Goal: Information Seeking & Learning: Check status

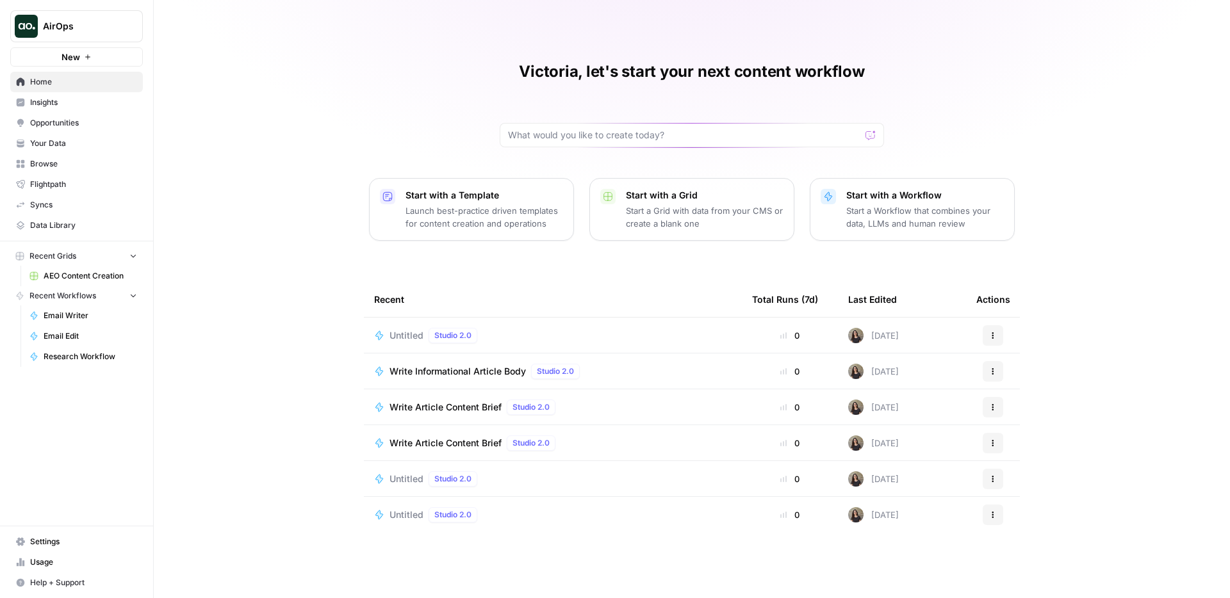
click at [72, 103] on span "Insights" at bounding box center [83, 103] width 107 height 12
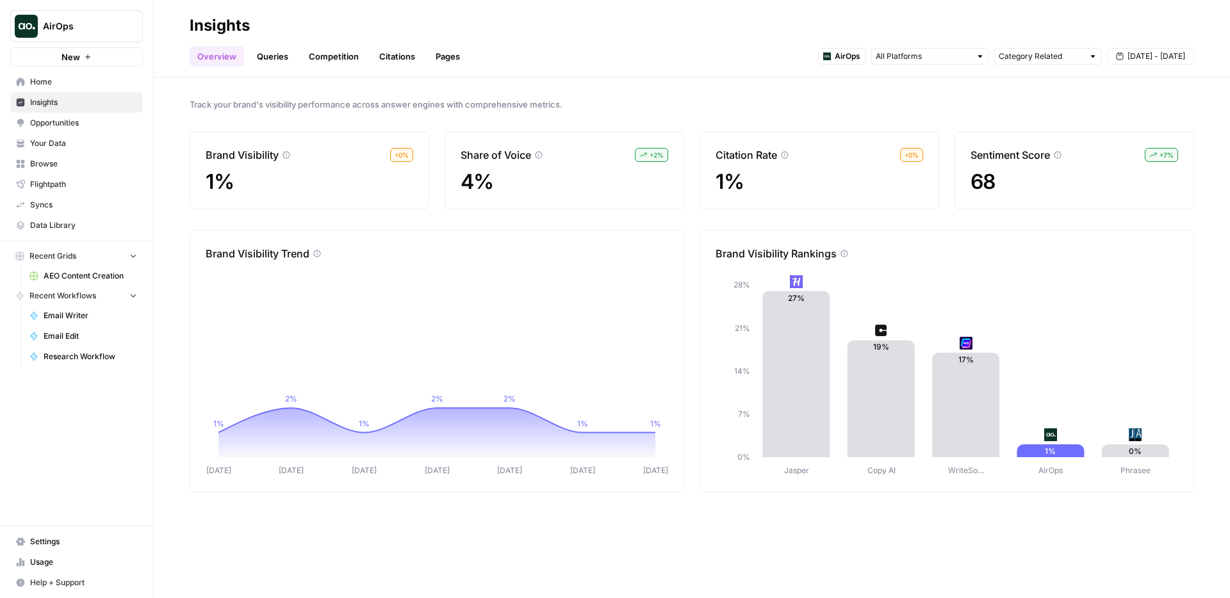
click at [457, 56] on link "Pages" at bounding box center [448, 56] width 40 height 20
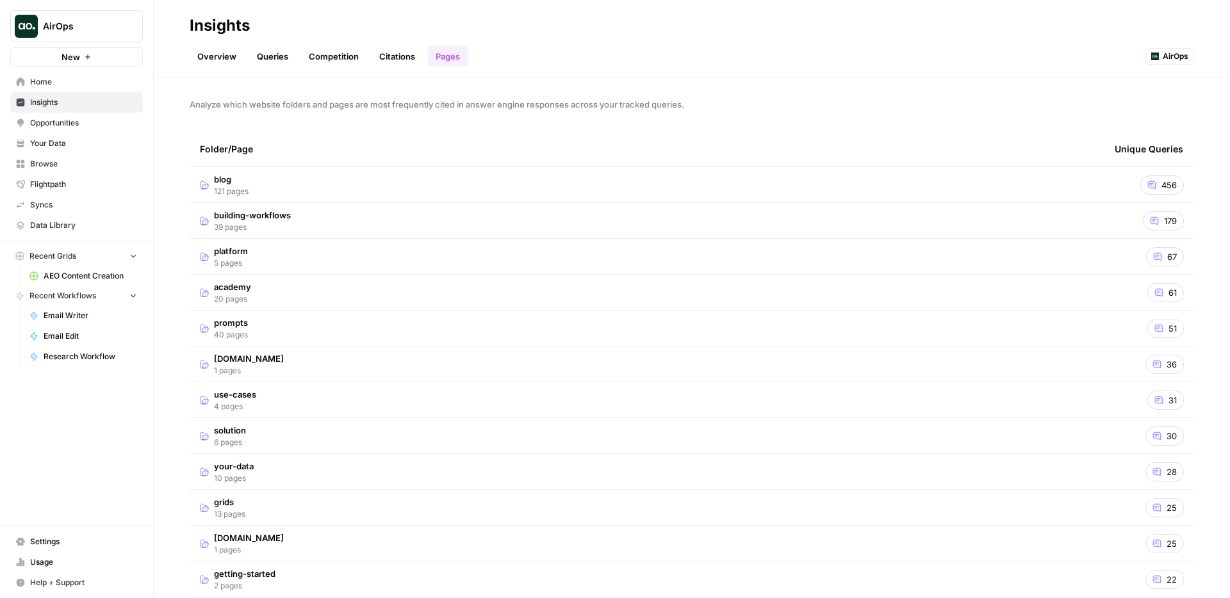
click at [375, 177] on td "blog 121 pages" at bounding box center [647, 184] width 915 height 35
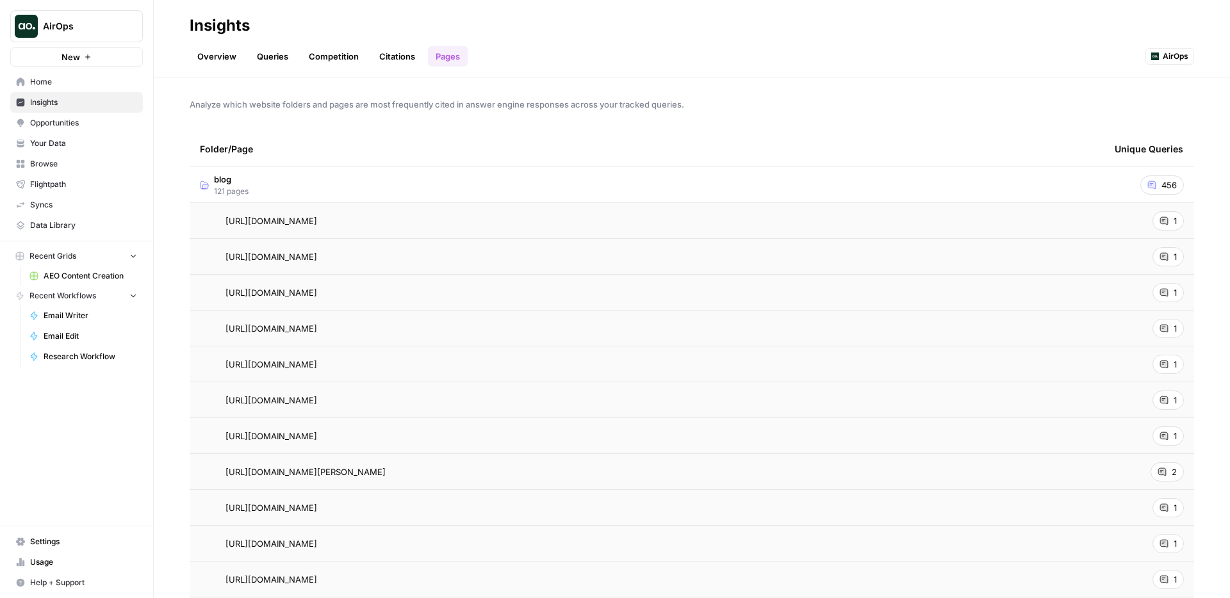
click at [317, 219] on span "https://www.airops.com/blog/building-a-metrics-framework-guide" at bounding box center [271, 221] width 92 height 13
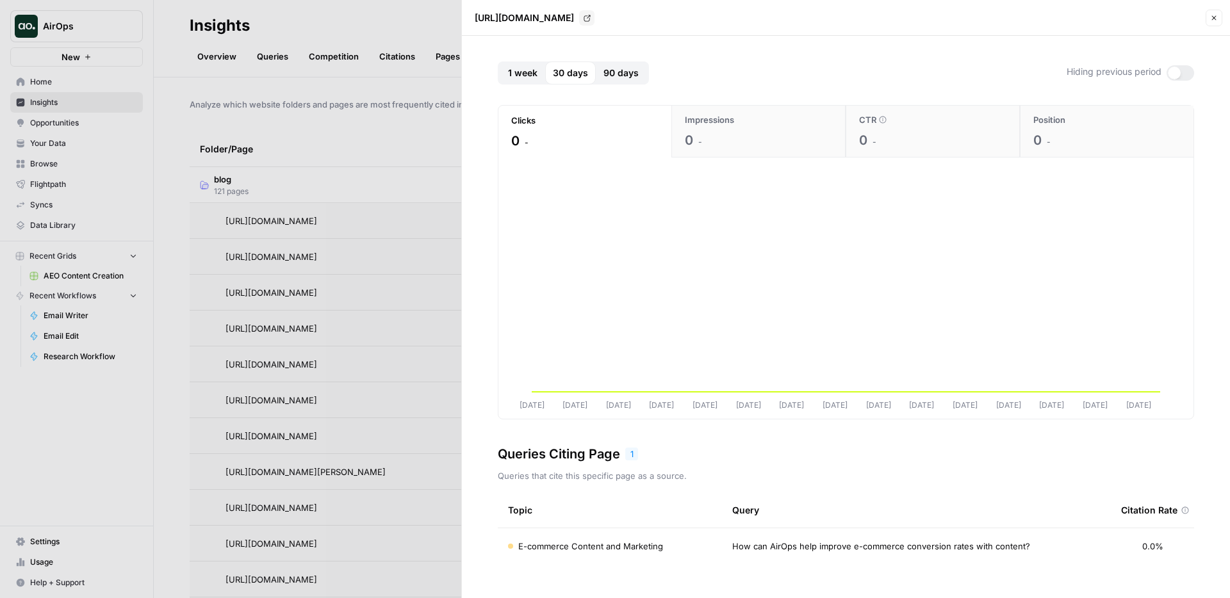
click at [730, 136] on div "0 -" at bounding box center [758, 140] width 147 height 18
click at [897, 123] on div "CTR" at bounding box center [932, 119] width 147 height 13
click at [604, 78] on span "90 days" at bounding box center [620, 73] width 35 height 13
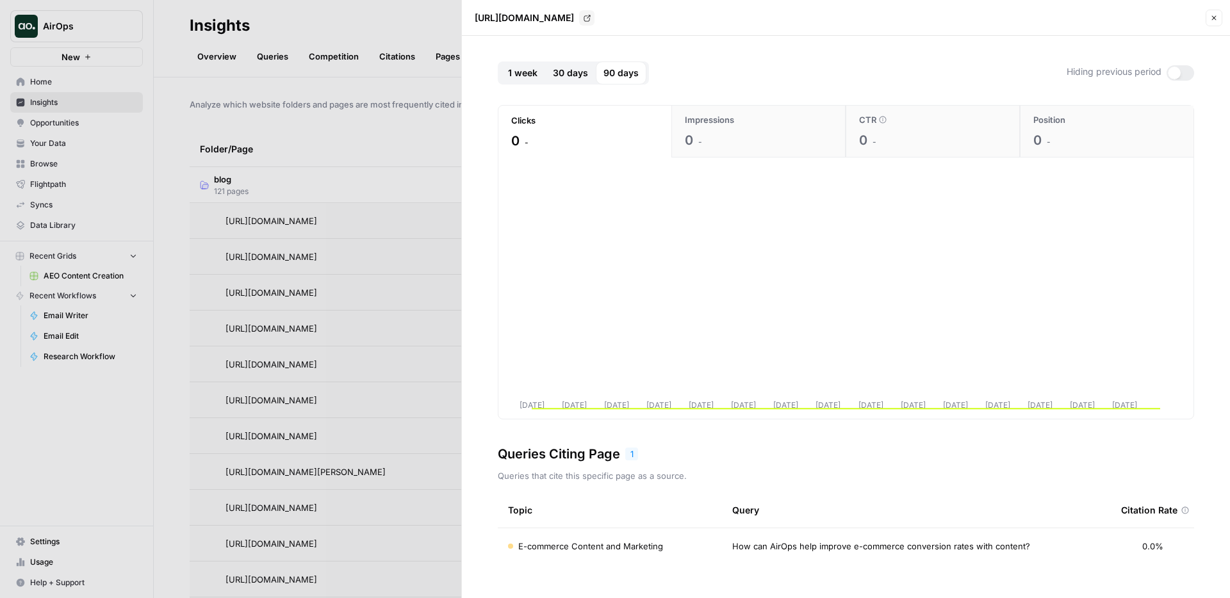
click at [291, 291] on div at bounding box center [615, 299] width 1230 height 598
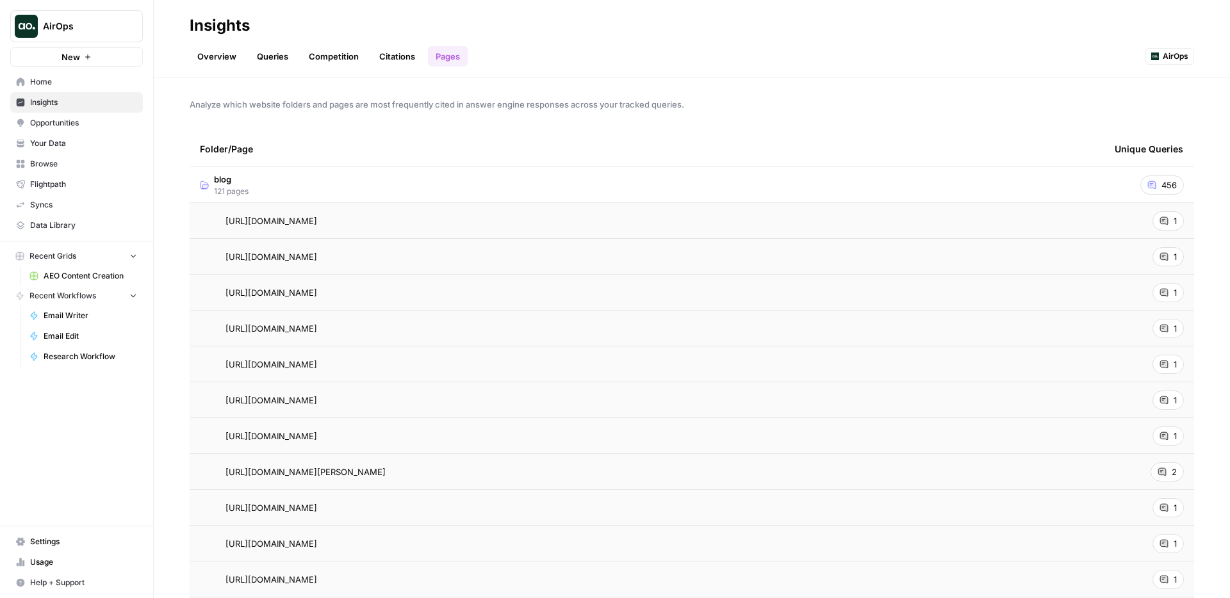
click at [313, 284] on td "https://www.airops.com/blog/chief-marketing-operator Go to page" at bounding box center [647, 292] width 915 height 35
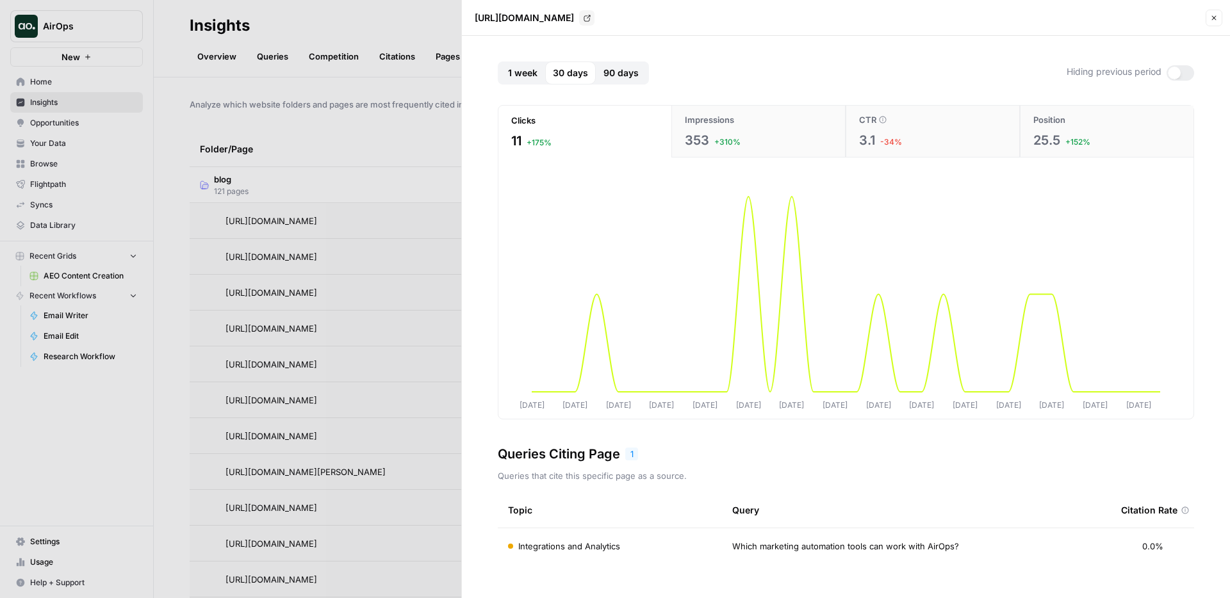
click at [730, 126] on button "Impressions 353 +310%" at bounding box center [758, 132] width 174 height 52
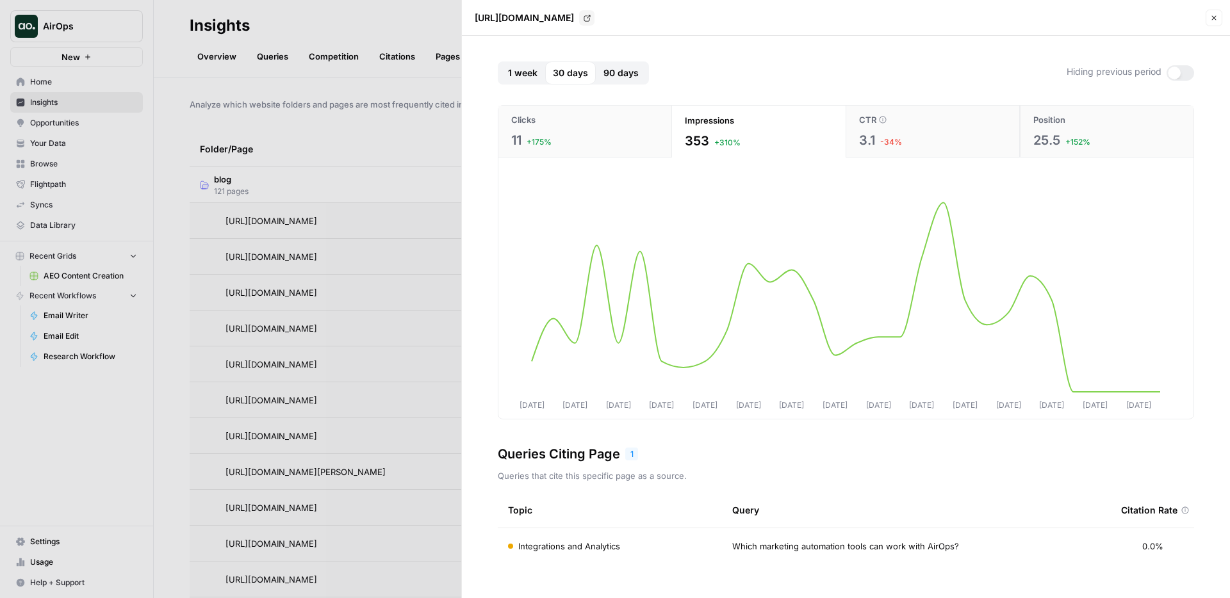
click at [905, 145] on div "3.1 -34%" at bounding box center [932, 140] width 147 height 18
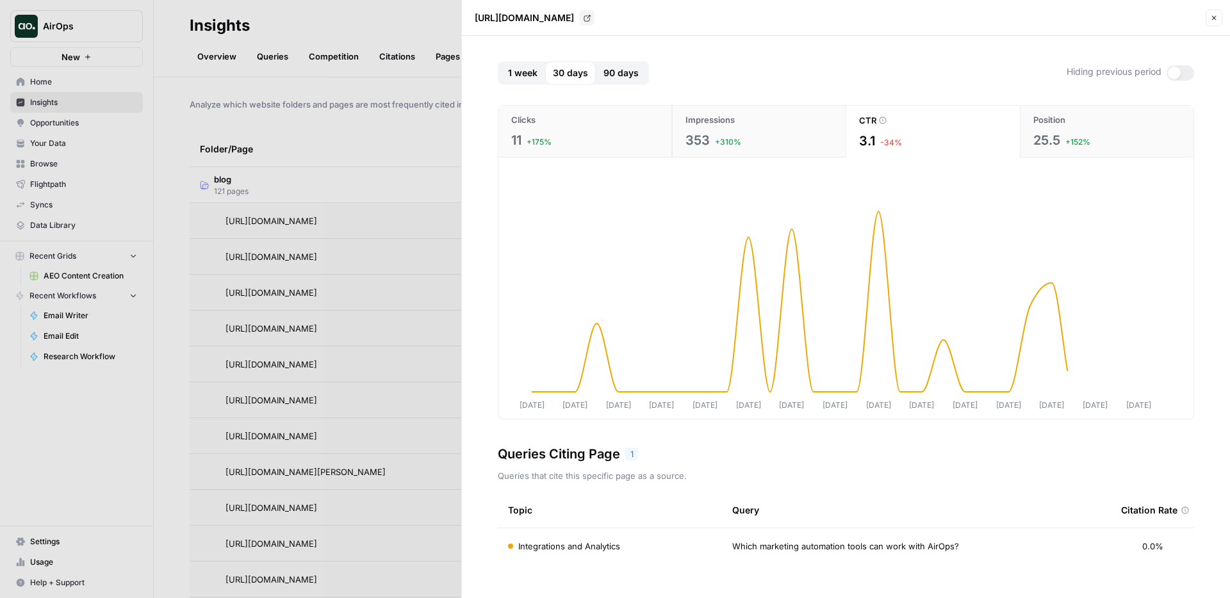
click at [1088, 130] on button "Position 25.5 +152%" at bounding box center [1107, 132] width 174 height 52
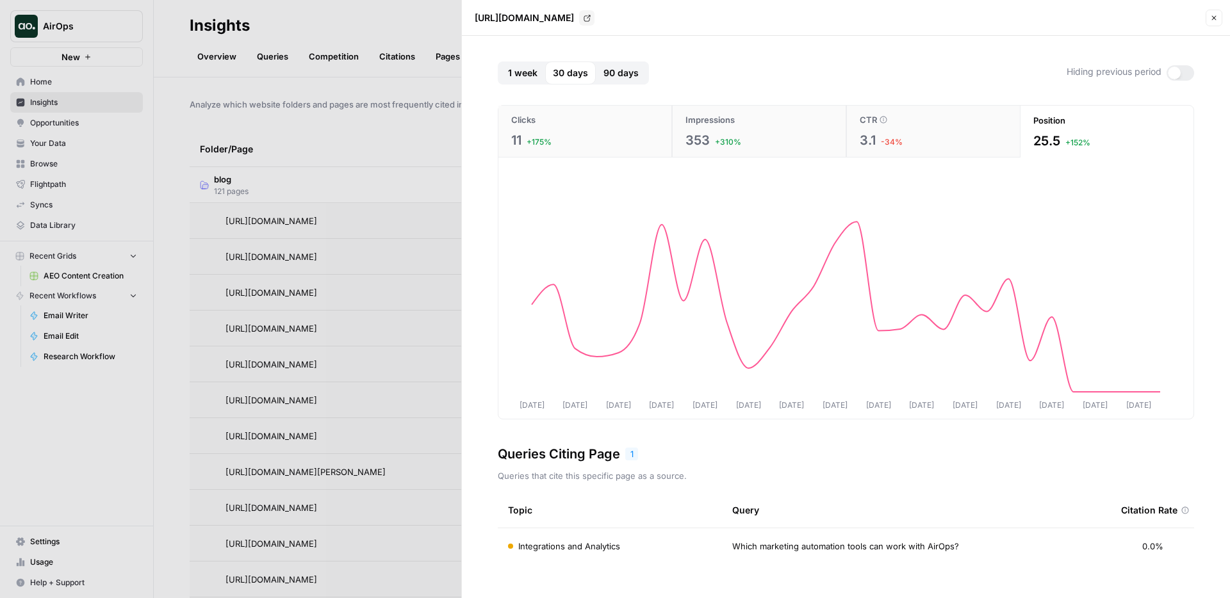
click at [748, 137] on div "353 +310%" at bounding box center [758, 140] width 147 height 18
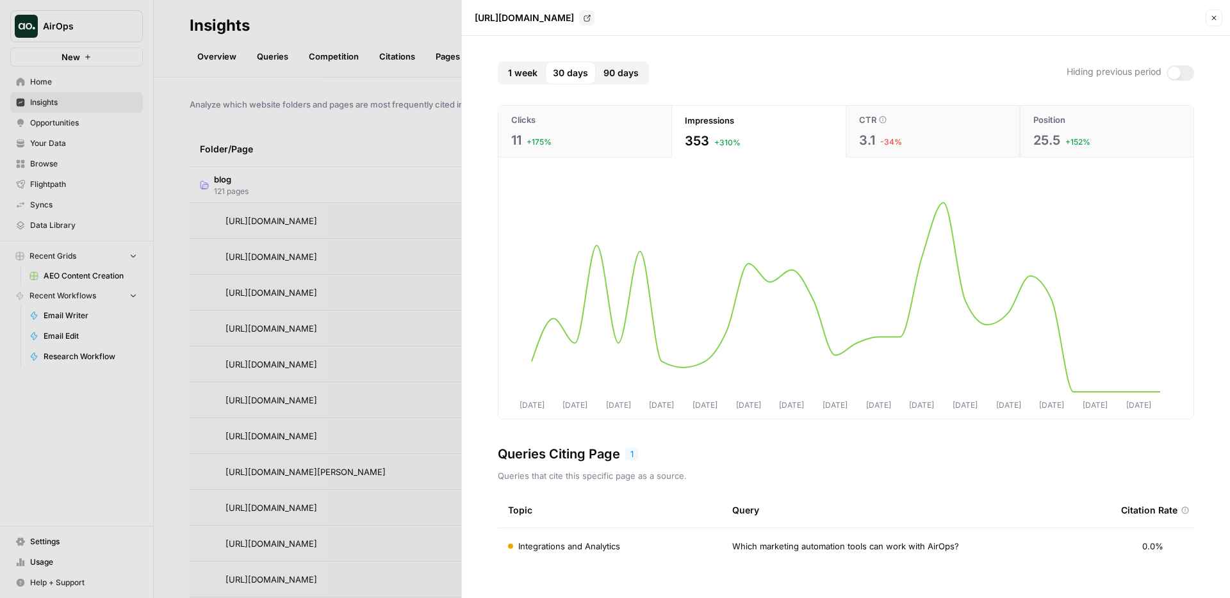
click at [603, 129] on button "Clicks 11 +175%" at bounding box center [585, 132] width 174 height 52
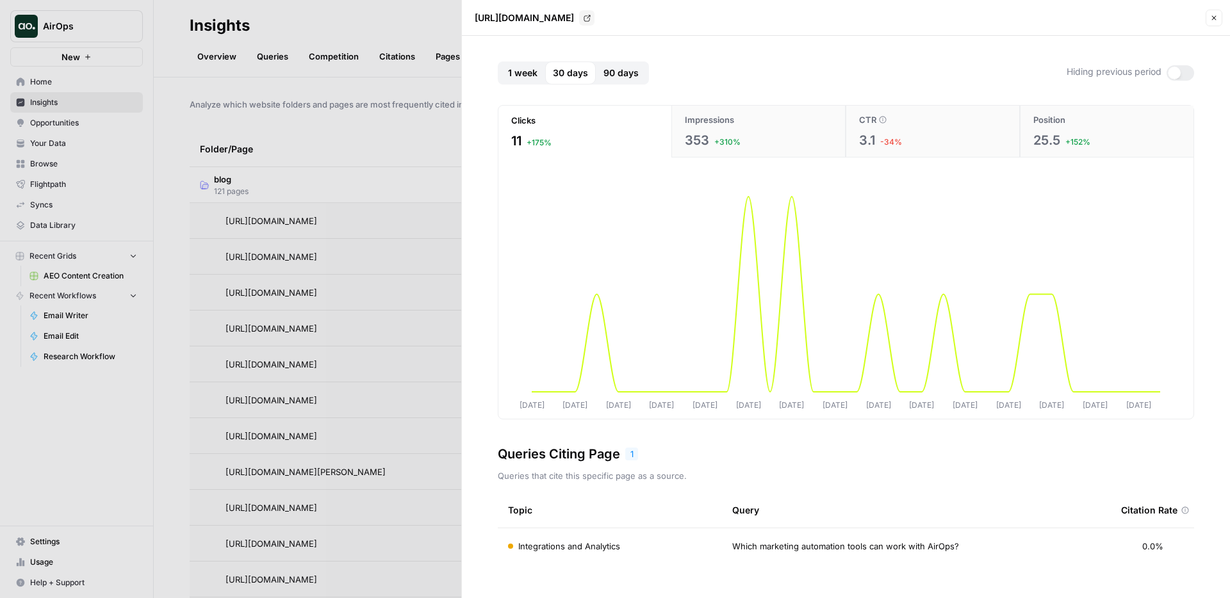
click at [767, 152] on button "Impressions 353 +310%" at bounding box center [758, 132] width 174 height 52
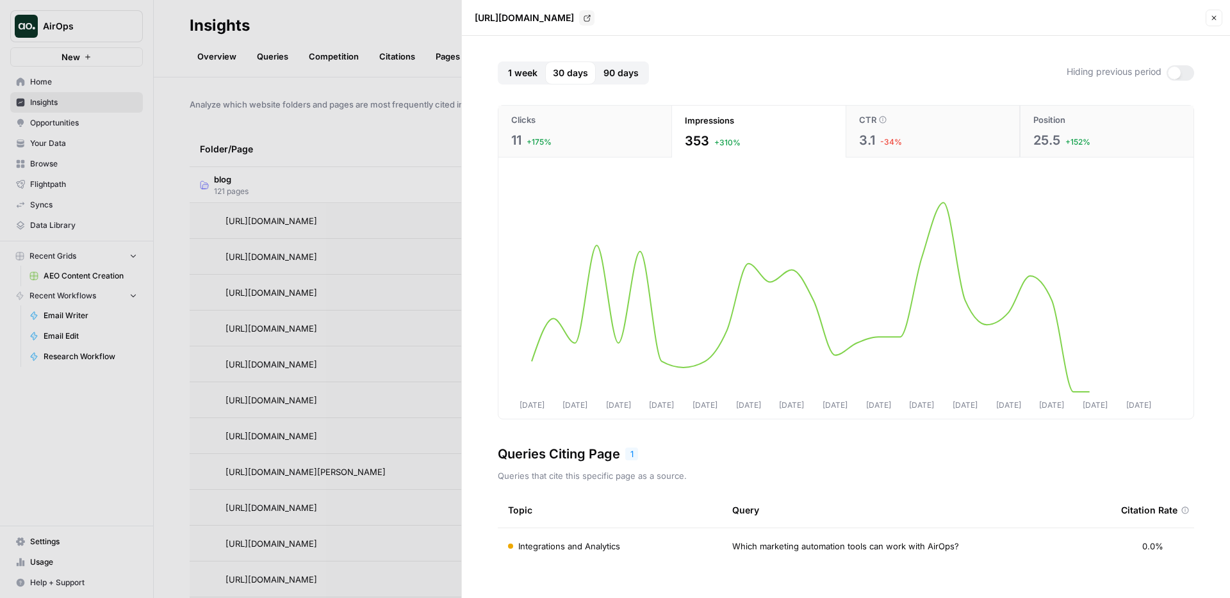
click at [883, 140] on span "-34%" at bounding box center [891, 142] width 22 height 12
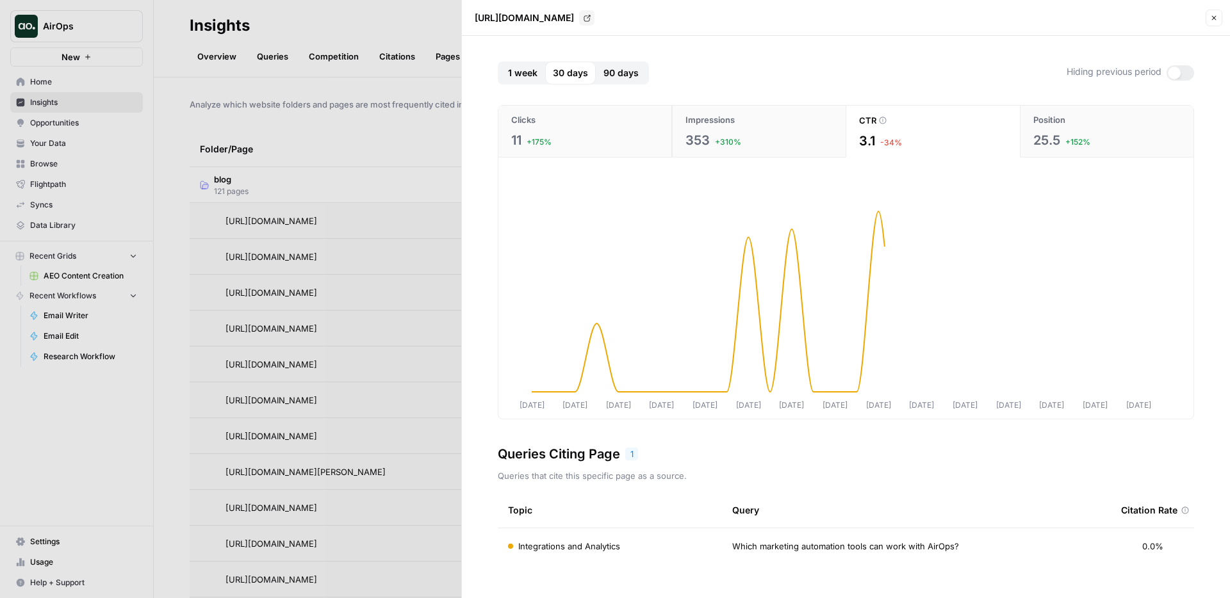
click at [1092, 126] on div "Position" at bounding box center [1106, 119] width 147 height 13
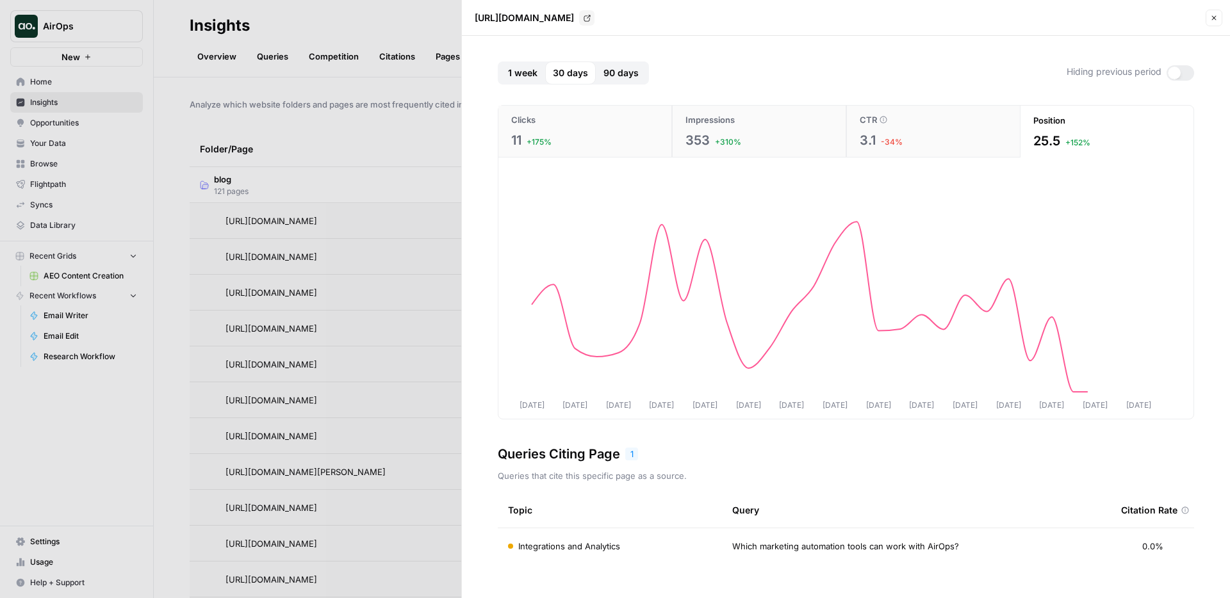
click at [1186, 74] on div at bounding box center [1181, 72] width 28 height 15
click at [1175, 72] on div at bounding box center [1181, 72] width 28 height 15
click at [1175, 72] on div at bounding box center [1174, 73] width 13 height 13
click at [908, 132] on div "3.1 -34%" at bounding box center [933, 140] width 147 height 18
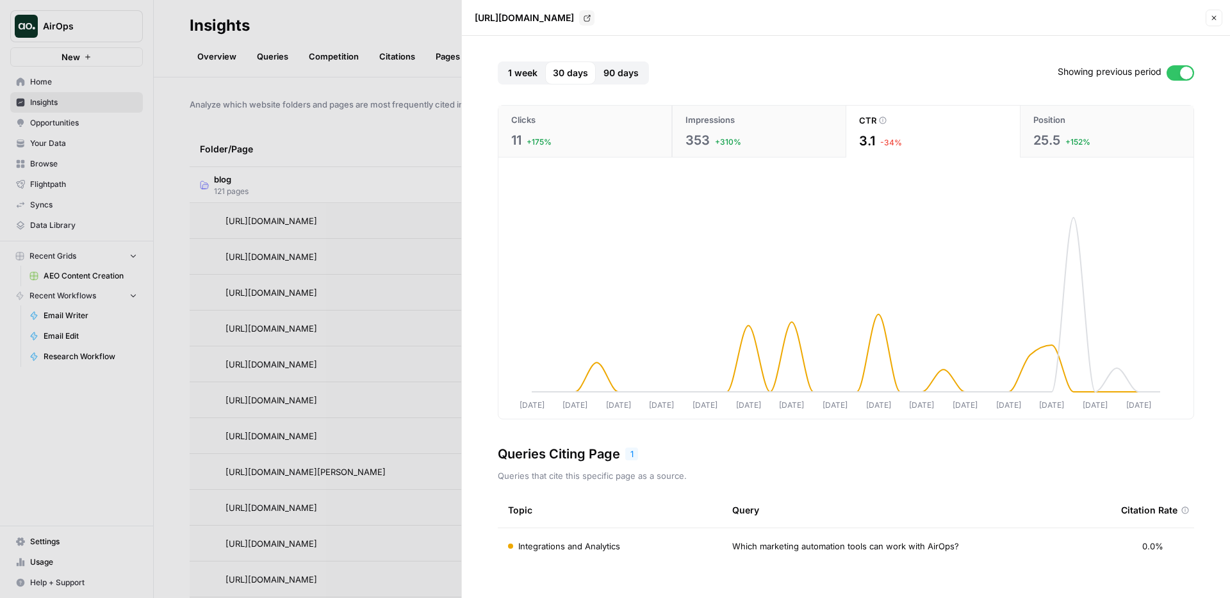
click at [739, 129] on button "Impressions 353 +310%" at bounding box center [759, 132] width 174 height 52
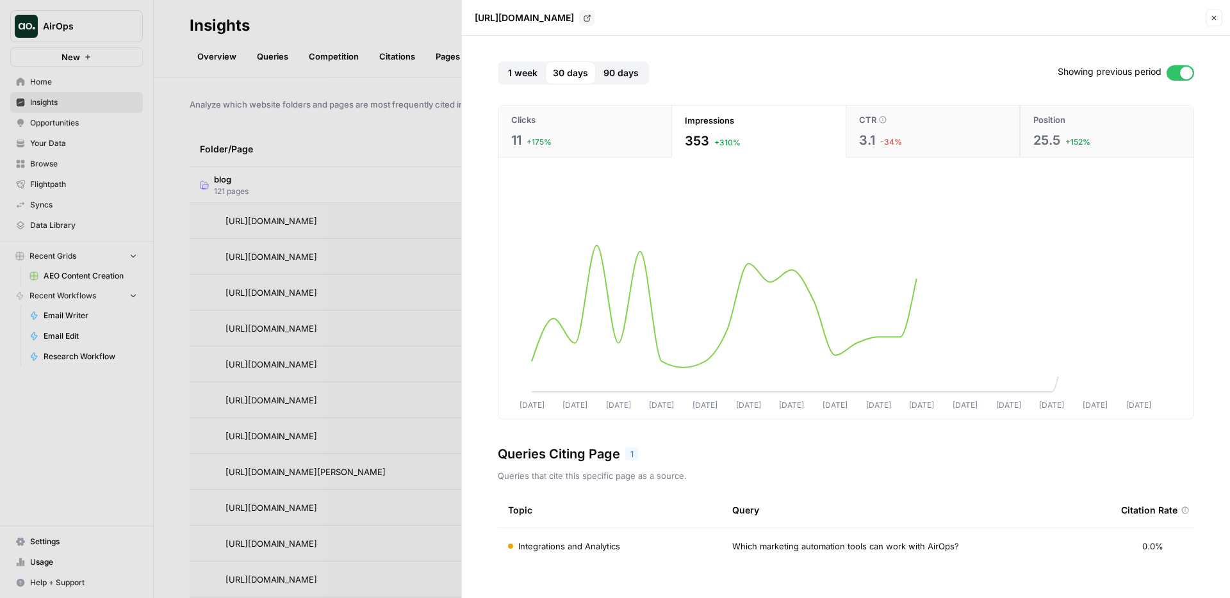
click at [619, 71] on span "90 days" at bounding box center [620, 73] width 35 height 13
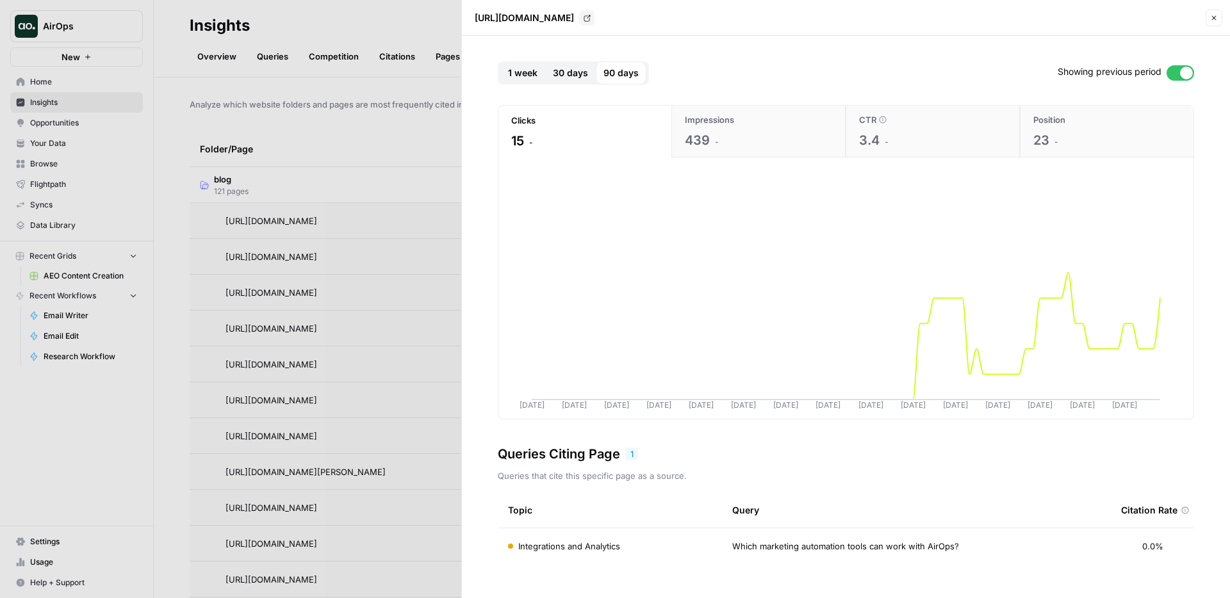
click at [565, 78] on span "30 days" at bounding box center [570, 73] width 35 height 13
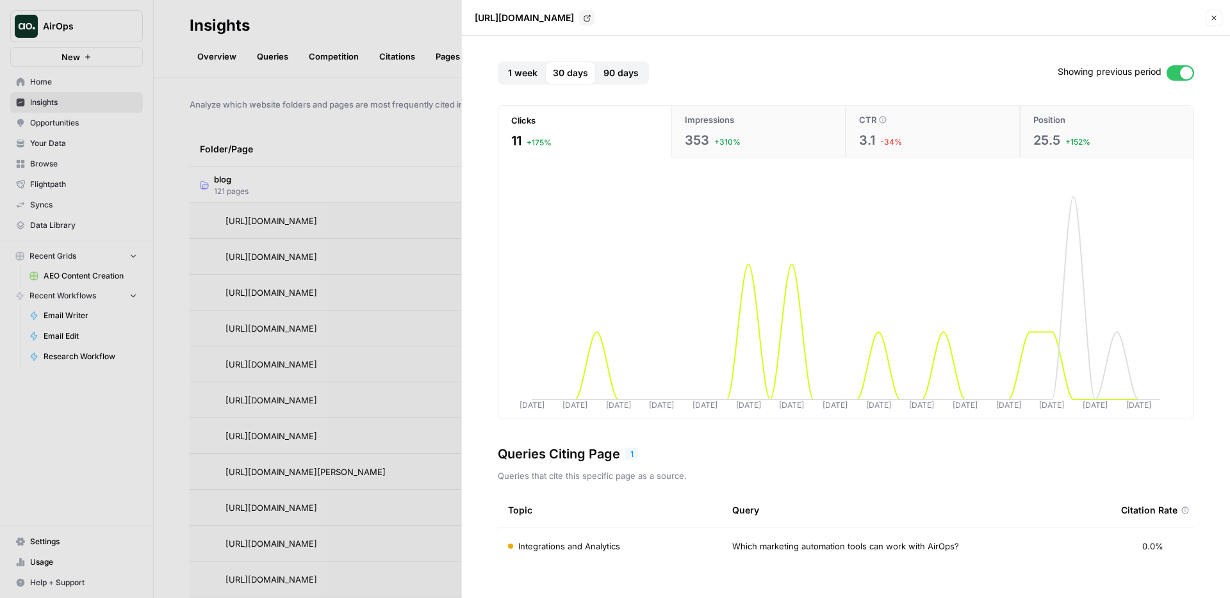
click at [637, 72] on span "90 days" at bounding box center [620, 73] width 35 height 13
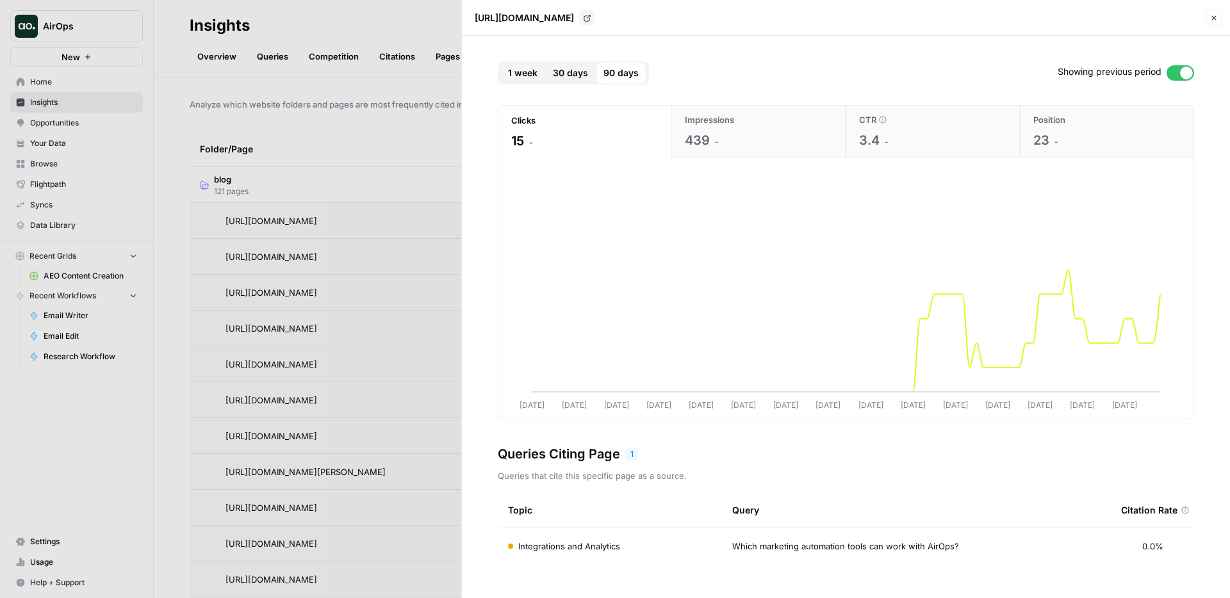
click at [764, 138] on div "439 -" at bounding box center [758, 140] width 147 height 18
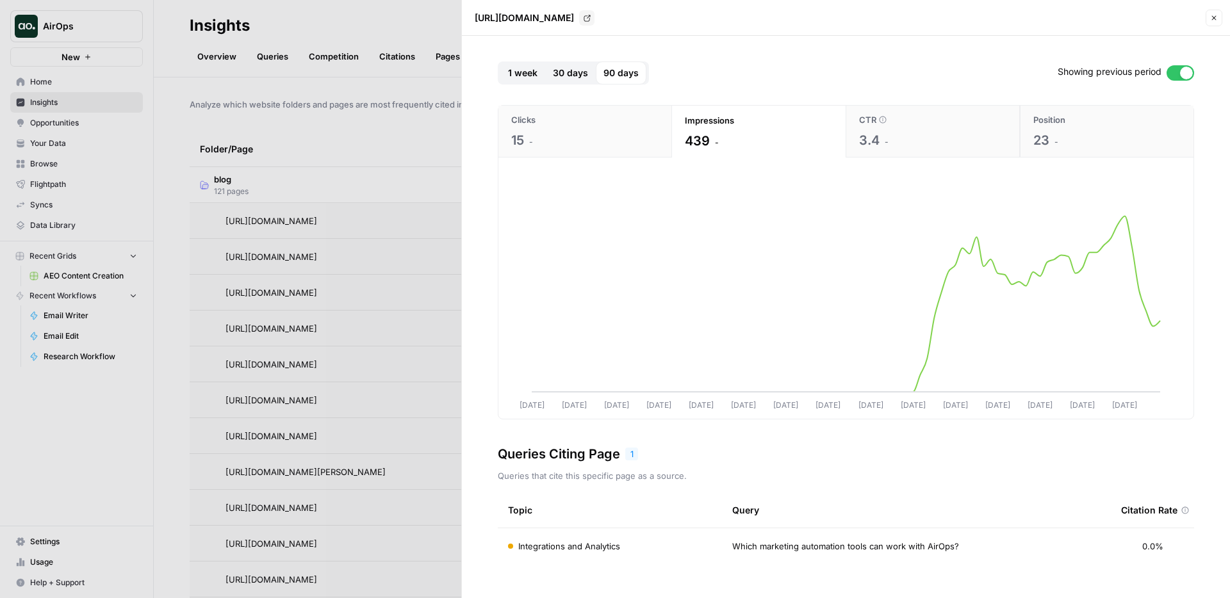
click at [903, 115] on div "CTR" at bounding box center [932, 119] width 147 height 13
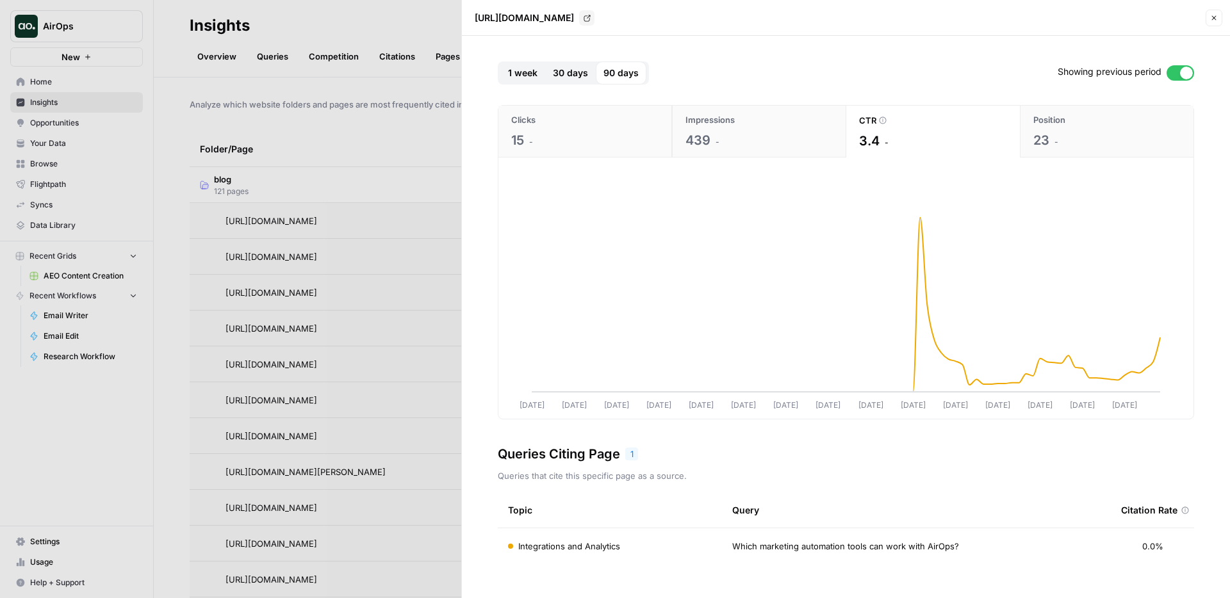
click at [1056, 121] on span "Position" at bounding box center [1049, 119] width 32 height 13
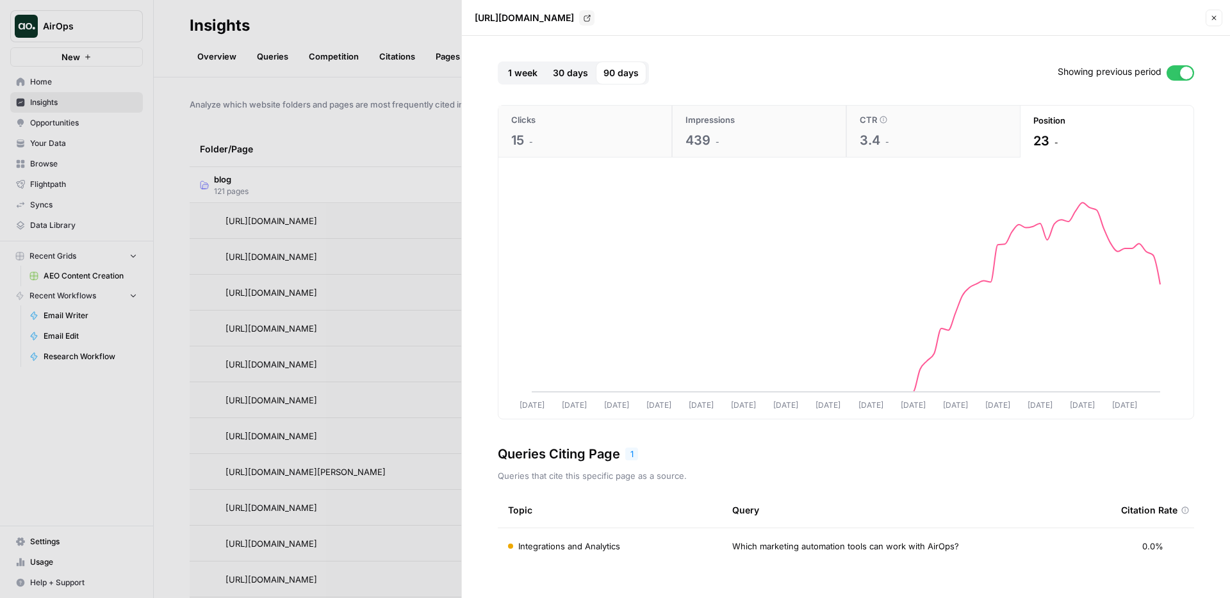
click at [560, 71] on span "30 days" at bounding box center [570, 73] width 35 height 13
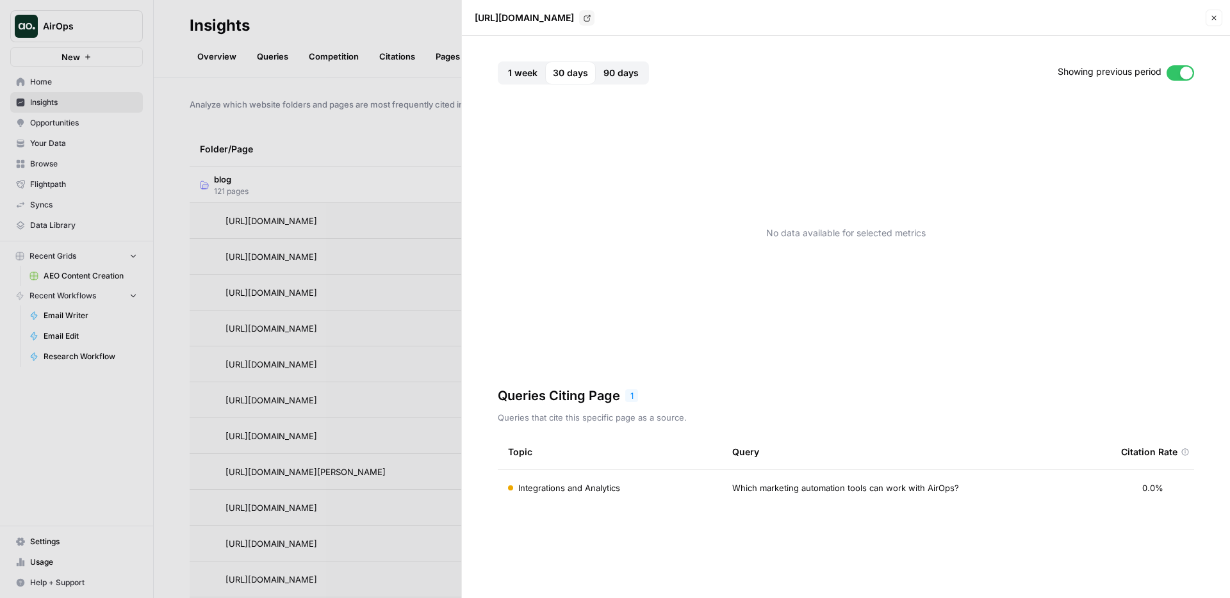
click at [523, 74] on span "1 week" at bounding box center [522, 73] width 29 height 13
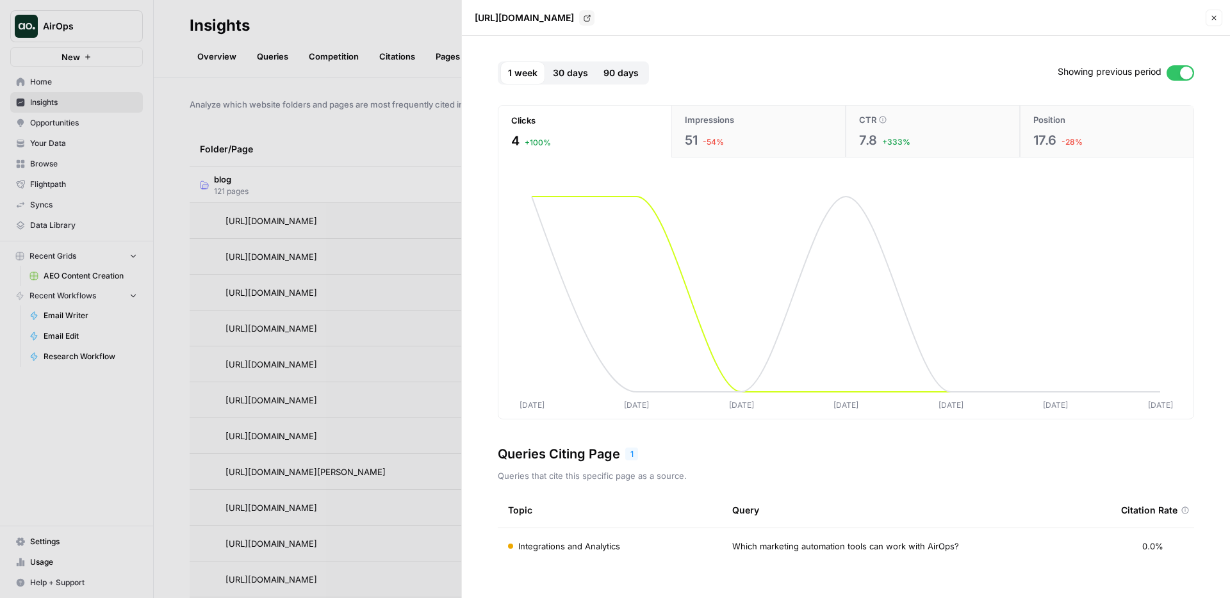
click at [571, 74] on span "30 days" at bounding box center [570, 73] width 35 height 13
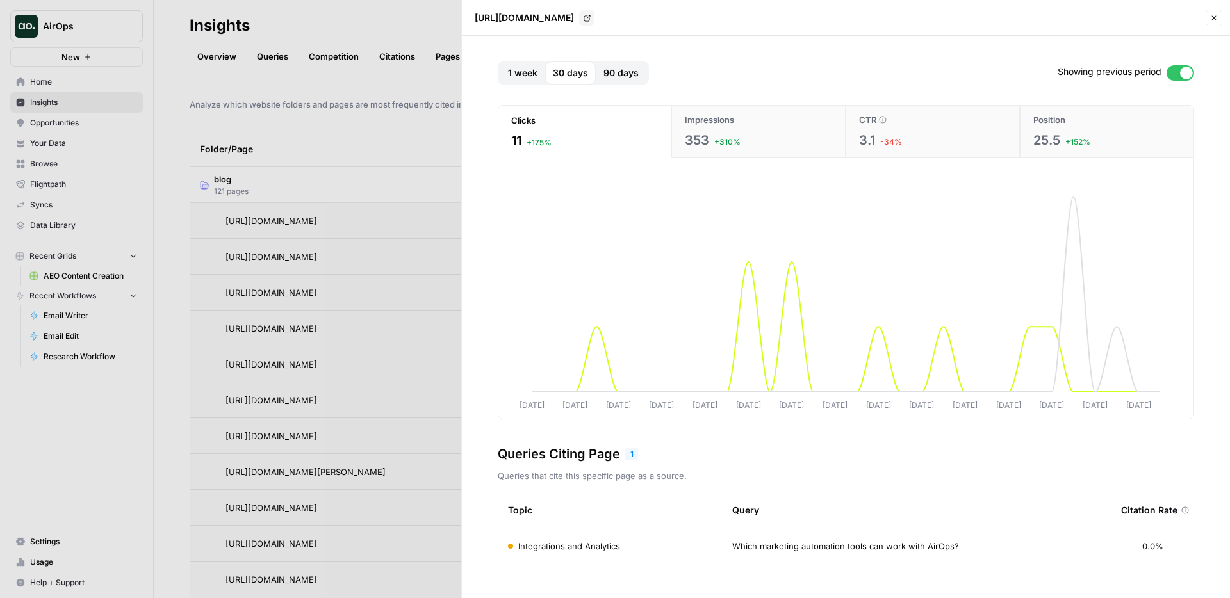
click at [640, 67] on button "90 days" at bounding box center [621, 72] width 51 height 23
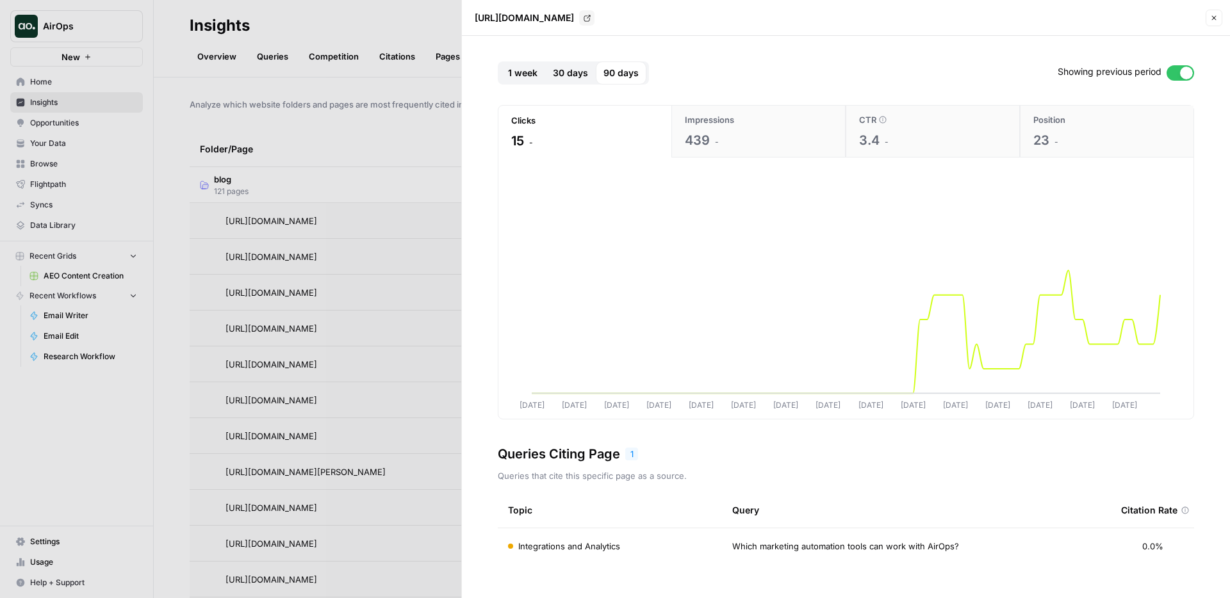
click at [575, 67] on span "30 days" at bounding box center [570, 73] width 35 height 13
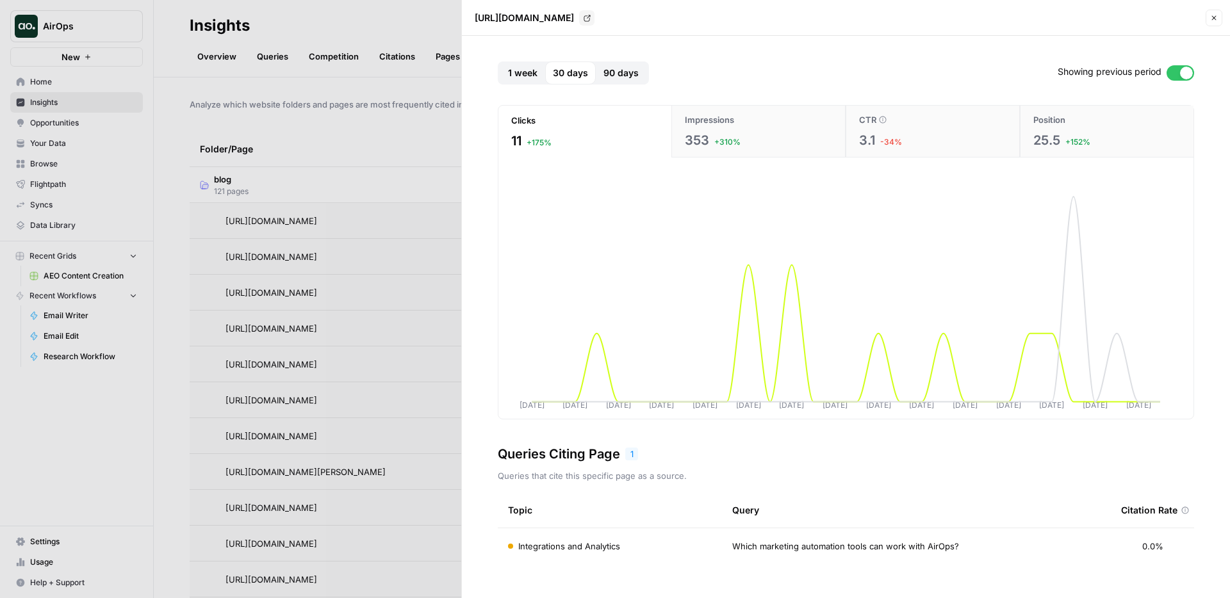
click at [697, 128] on button "Impressions 353 +310%" at bounding box center [758, 132] width 174 height 52
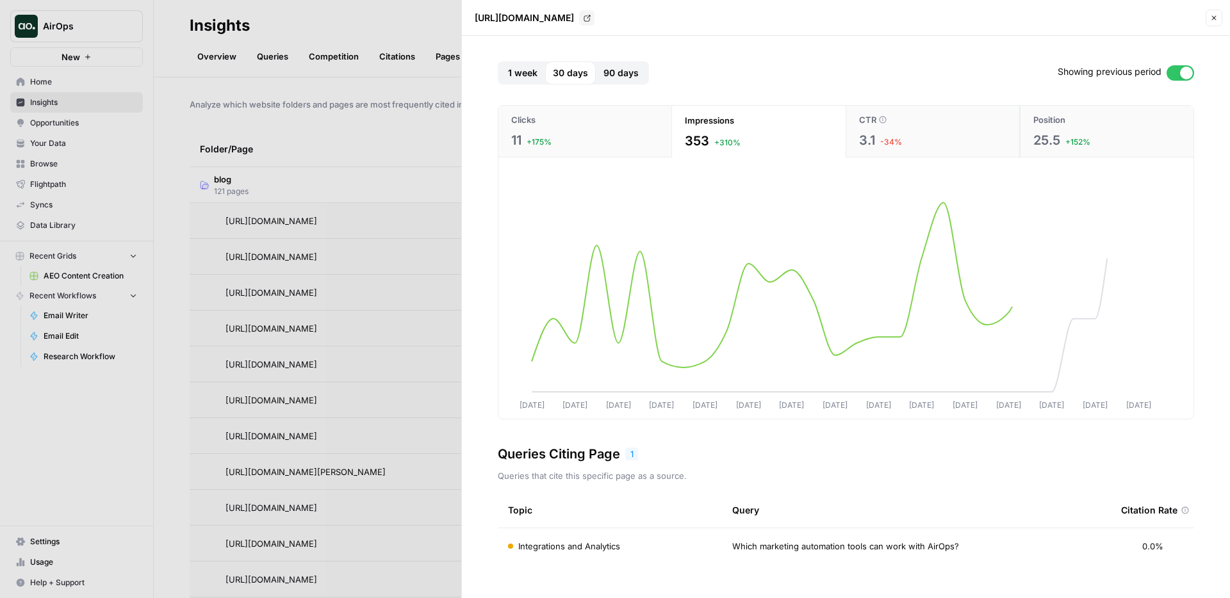
click at [605, 125] on div "Clicks" at bounding box center [584, 119] width 147 height 13
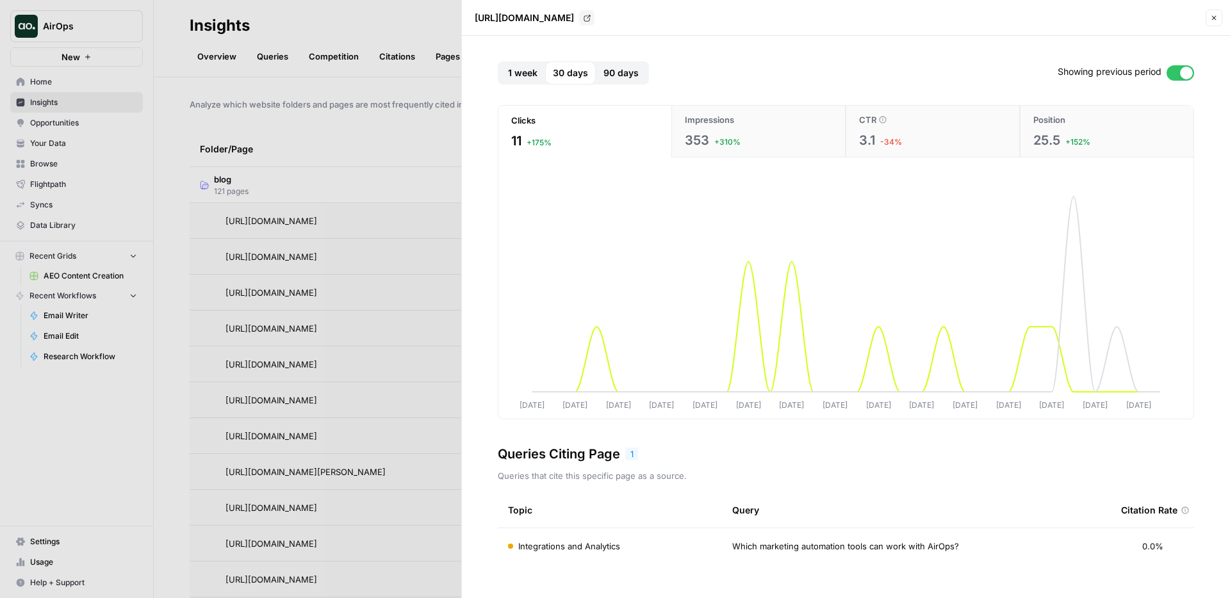
click at [721, 142] on span "+310%" at bounding box center [727, 142] width 26 height 12
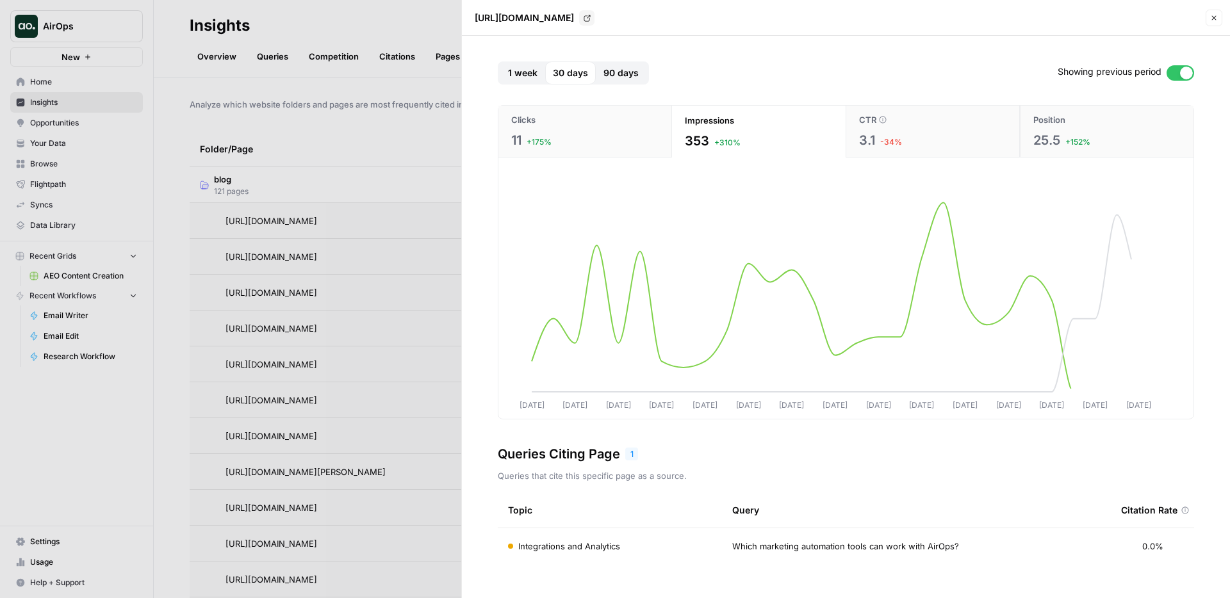
click at [585, 135] on div "11 +175%" at bounding box center [584, 140] width 147 height 18
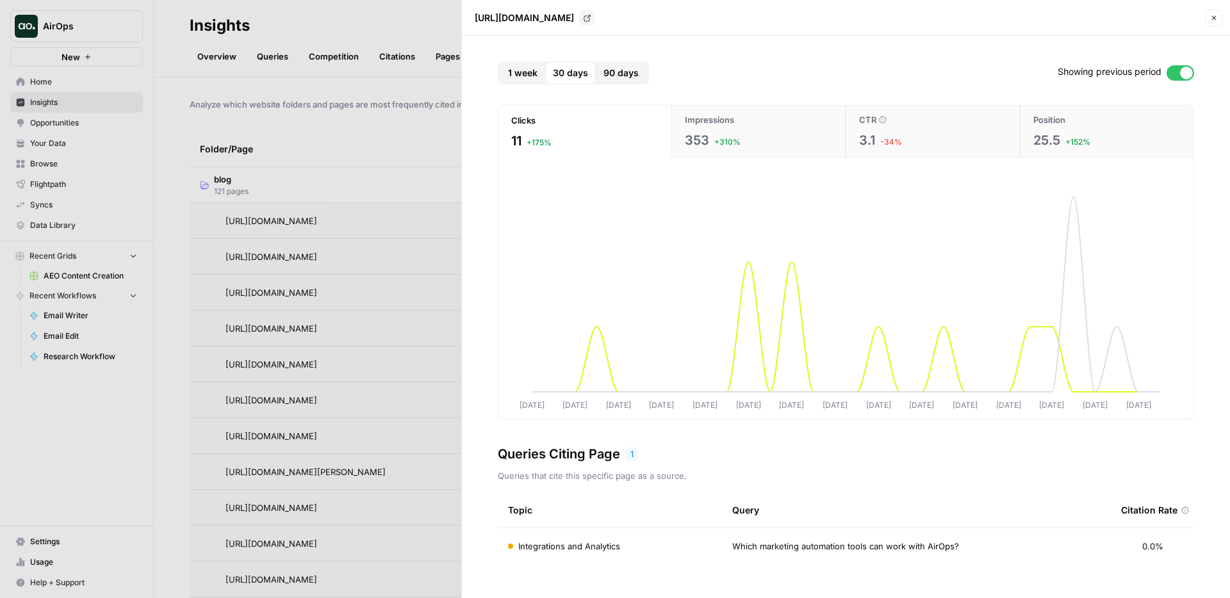
click at [712, 140] on div "353 +310%" at bounding box center [758, 140] width 147 height 18
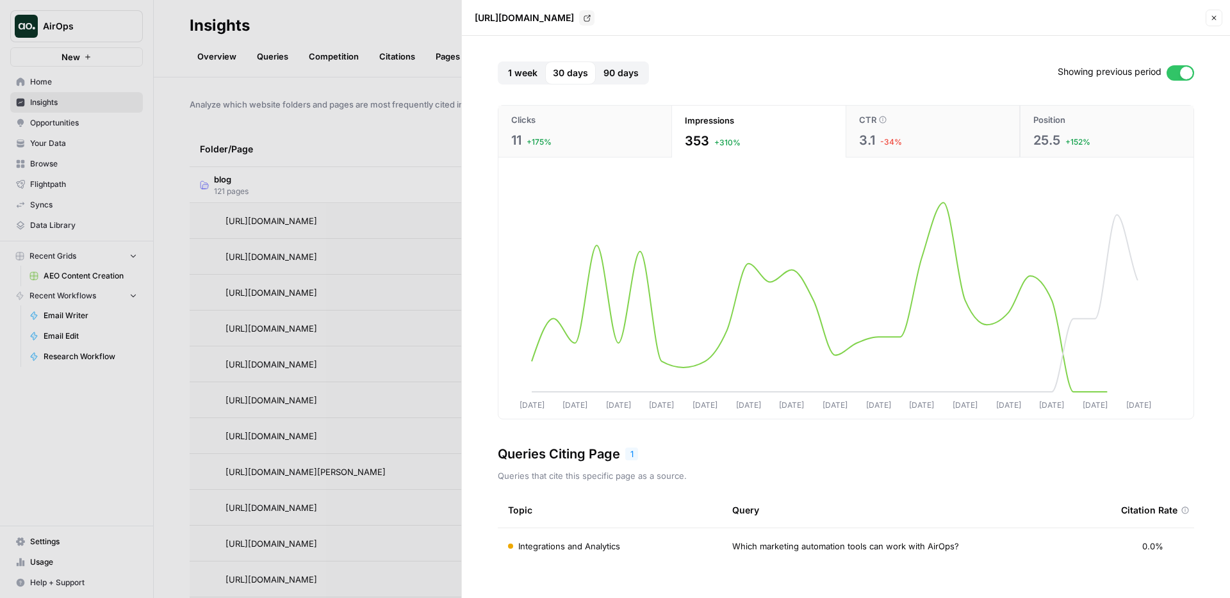
click at [884, 126] on div "CTR" at bounding box center [932, 119] width 147 height 13
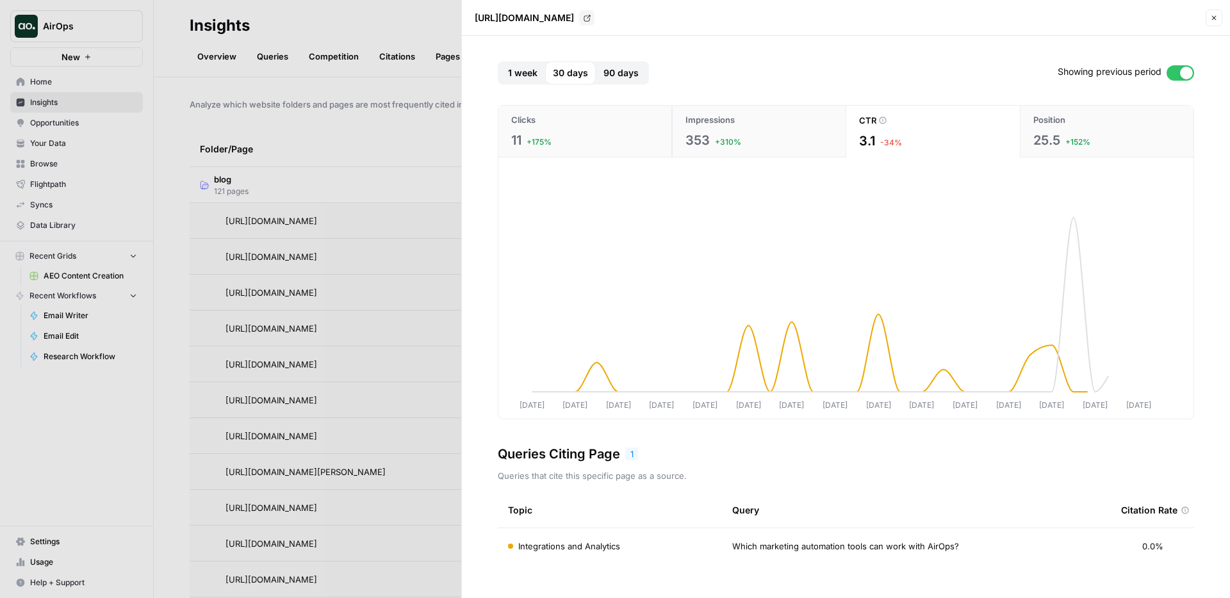
click at [1090, 145] on span "+152%" at bounding box center [1077, 142] width 25 height 12
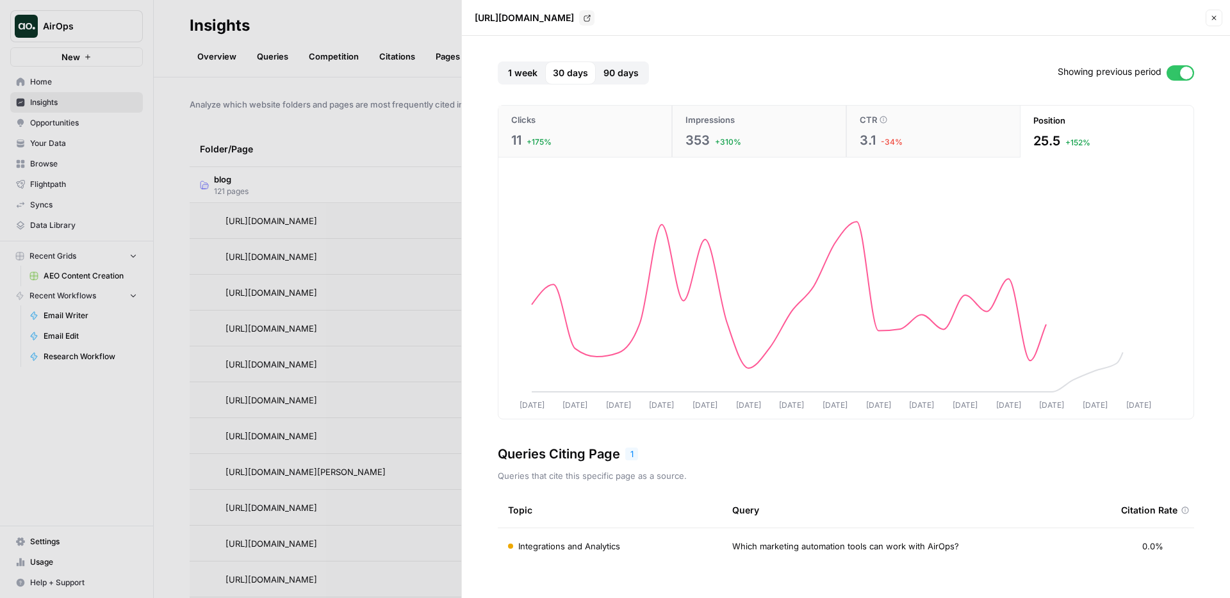
click at [570, 141] on div "11 +175%" at bounding box center [584, 140] width 147 height 18
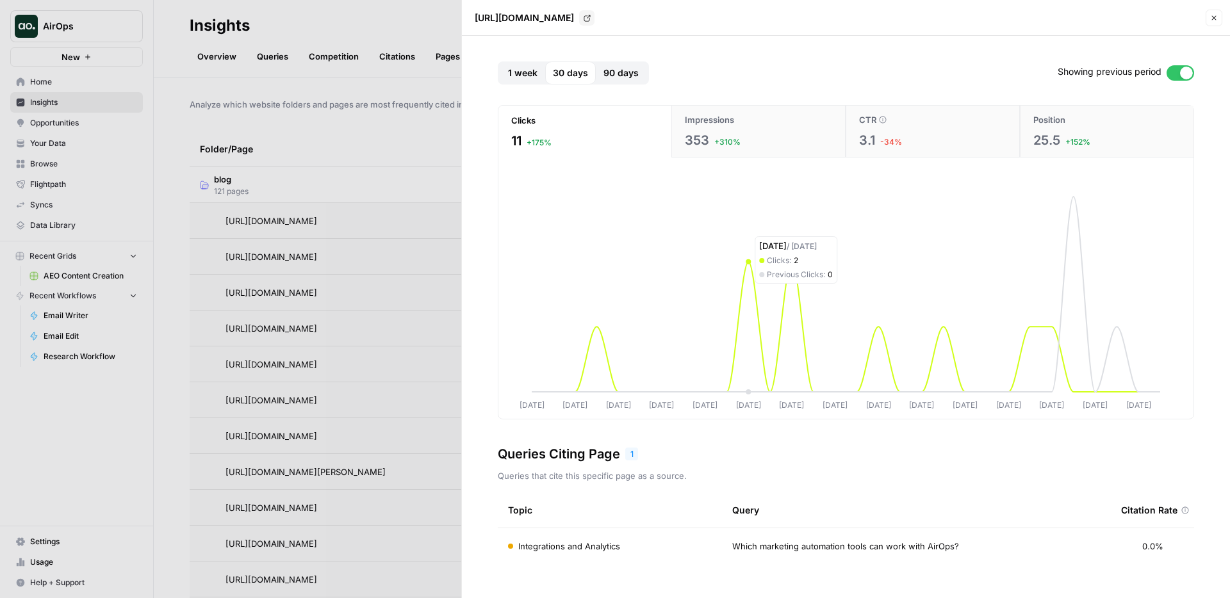
click at [753, 211] on icon "Aug 03 Aug 05 Aug 07 Aug 09 Aug 11 Aug 13 Aug 15 Aug 17 Aug 19 Aug 21 Aug 23 Au…" at bounding box center [846, 296] width 654 height 231
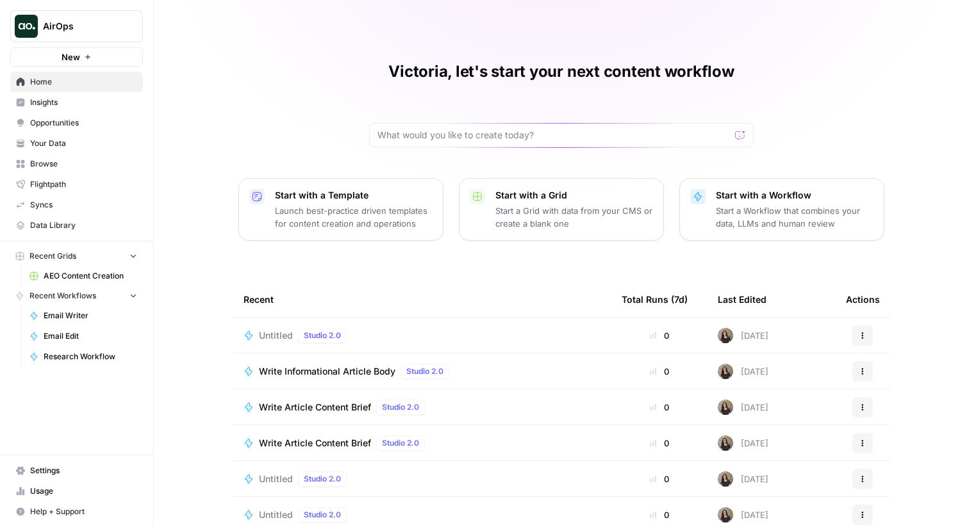
click at [72, 106] on span "Insights" at bounding box center [83, 103] width 107 height 12
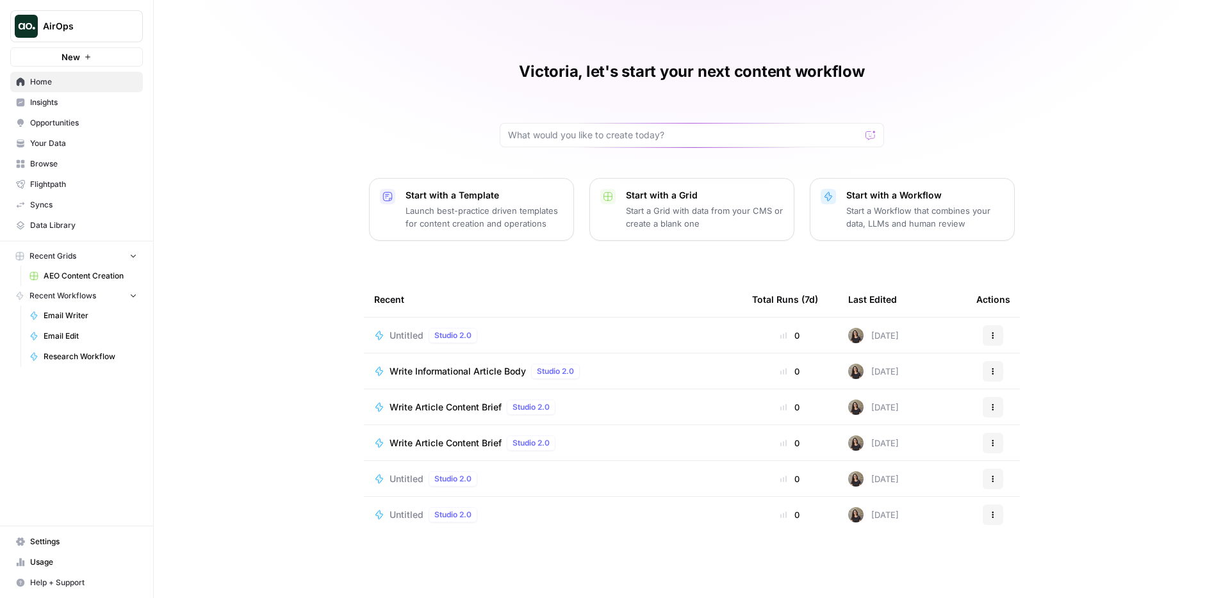
click at [97, 90] on link "Home" at bounding box center [76, 82] width 133 height 20
click at [82, 107] on span "Insights" at bounding box center [83, 103] width 107 height 12
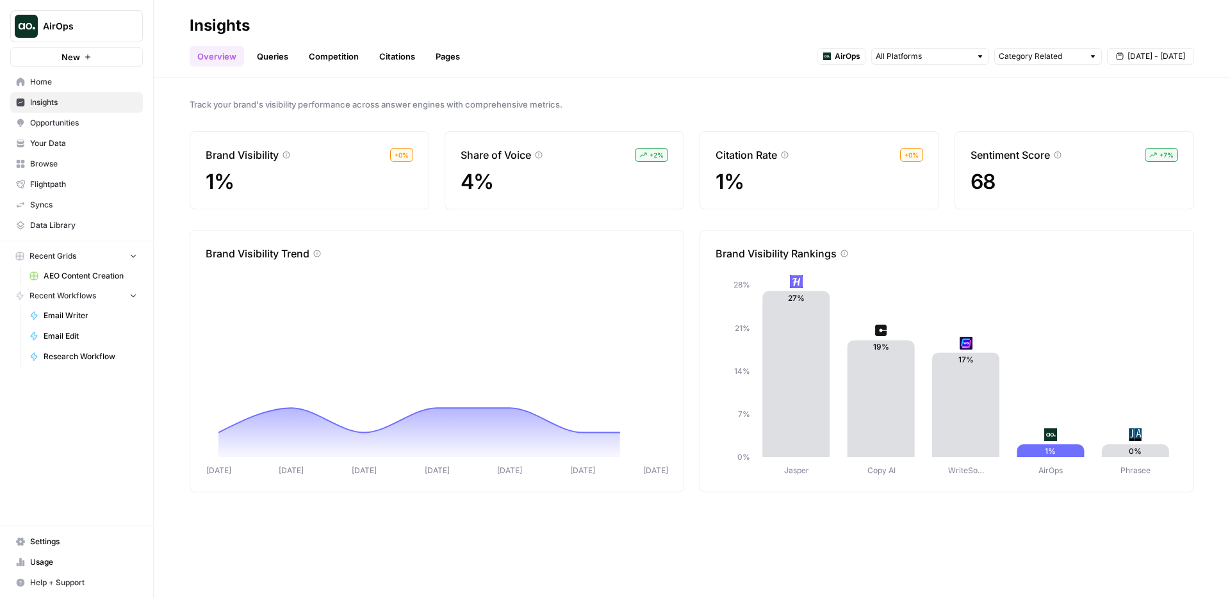
click at [844, 60] on span "AirOps" at bounding box center [848, 57] width 26 height 12
click at [855, 54] on span "AirOps" at bounding box center [848, 57] width 26 height 12
click at [805, 56] on div "Overview Queries Competition Citations Pages AirOps Category Related Aug 26 - S…" at bounding box center [692, 51] width 1004 height 31
click at [76, 27] on span "AirOps" at bounding box center [82, 26] width 78 height 13
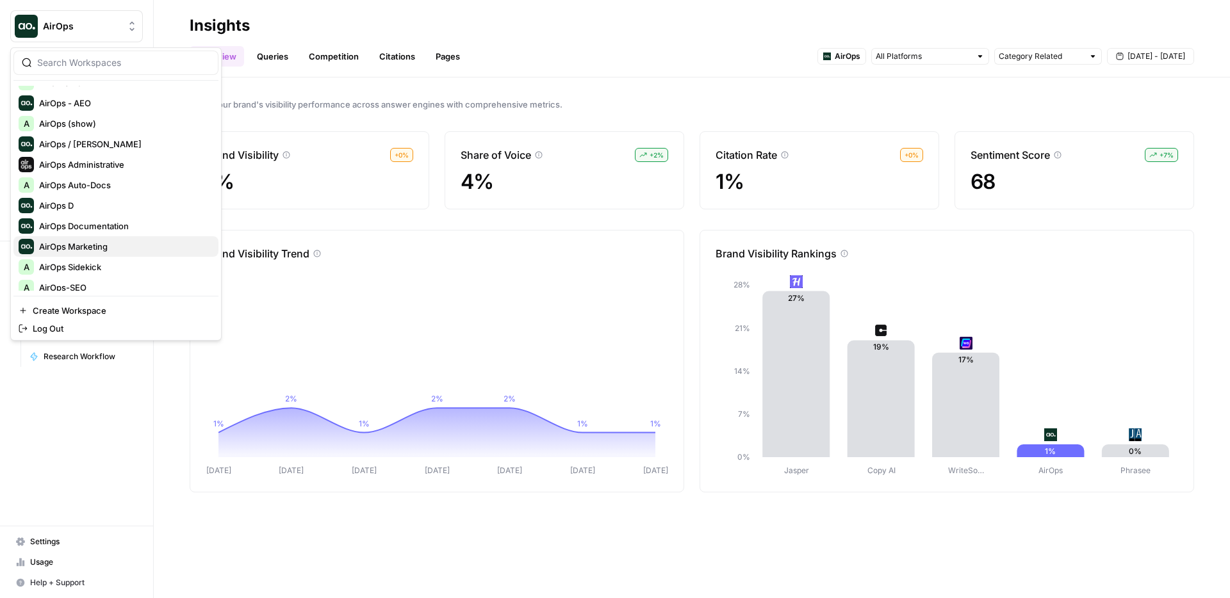
scroll to position [328, 0]
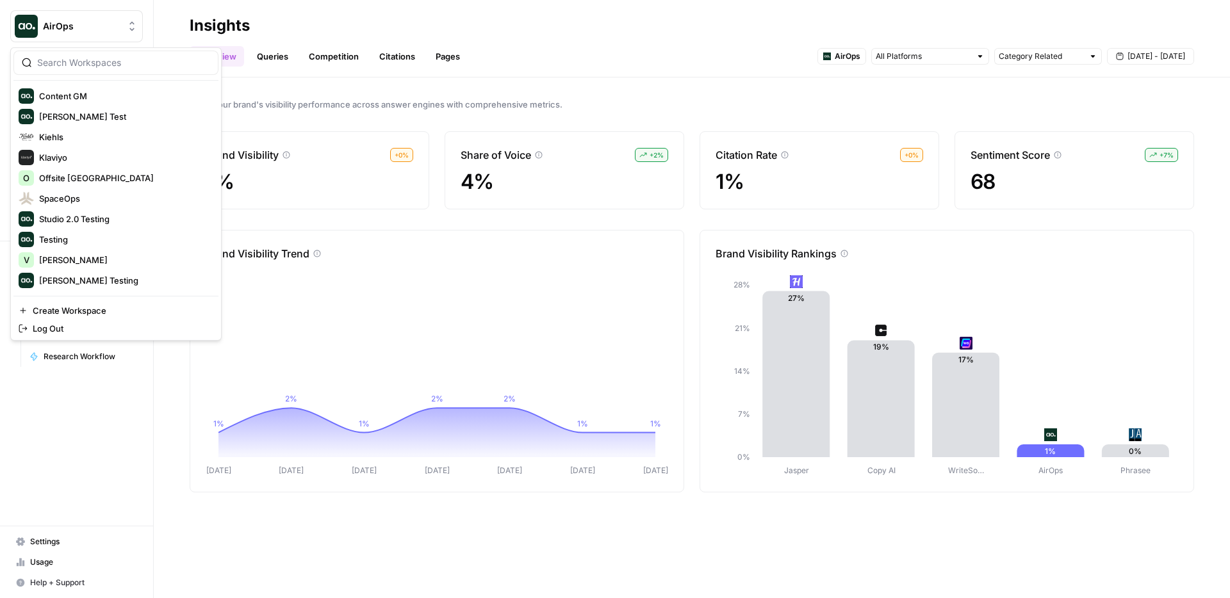
click at [425, 87] on div "Track your brand's visibility performance across answer engines with comprehens…" at bounding box center [692, 338] width 1076 height 521
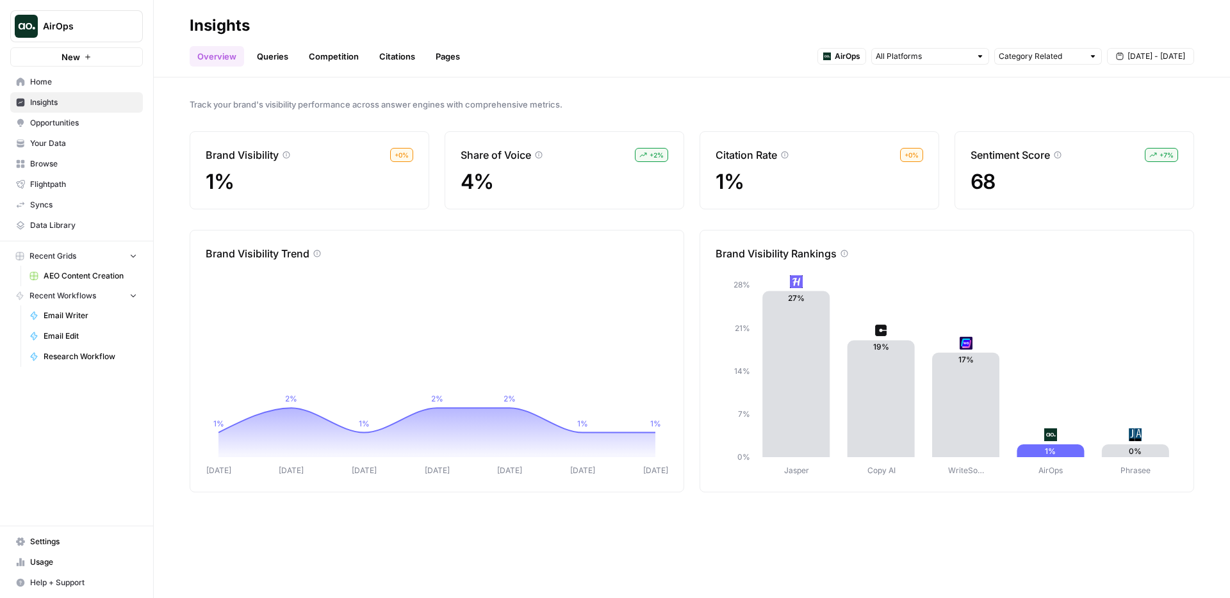
click at [63, 28] on span "AirOps" at bounding box center [82, 26] width 78 height 13
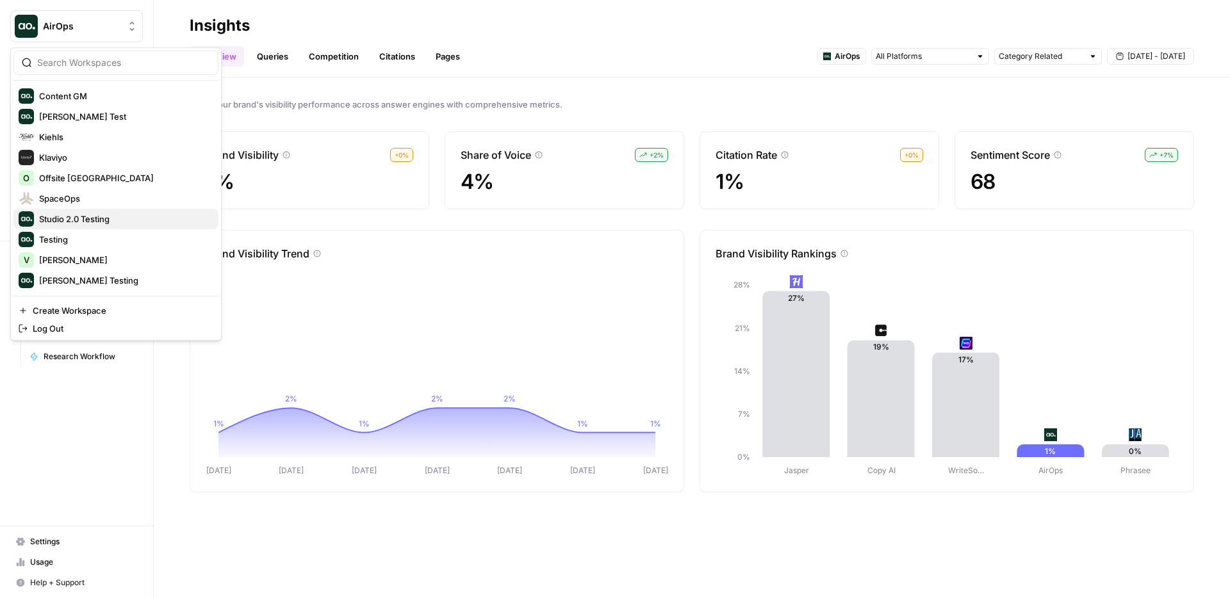
click at [67, 224] on span "Studio 2.0 Testing" at bounding box center [123, 219] width 169 height 13
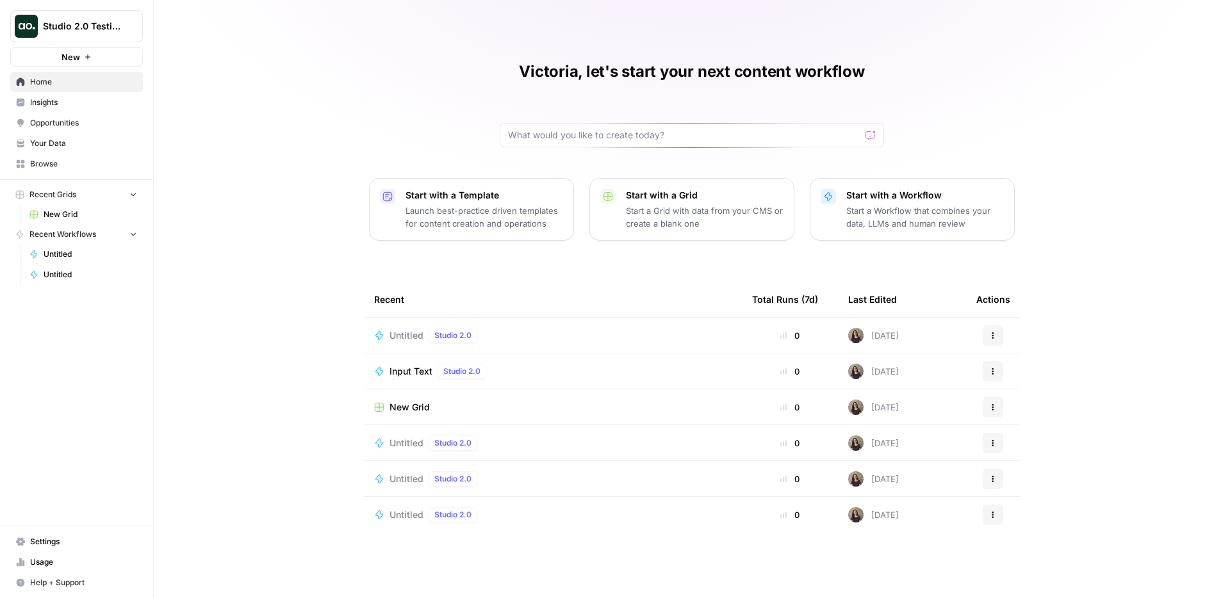
click at [98, 102] on span "Insights" at bounding box center [83, 103] width 107 height 12
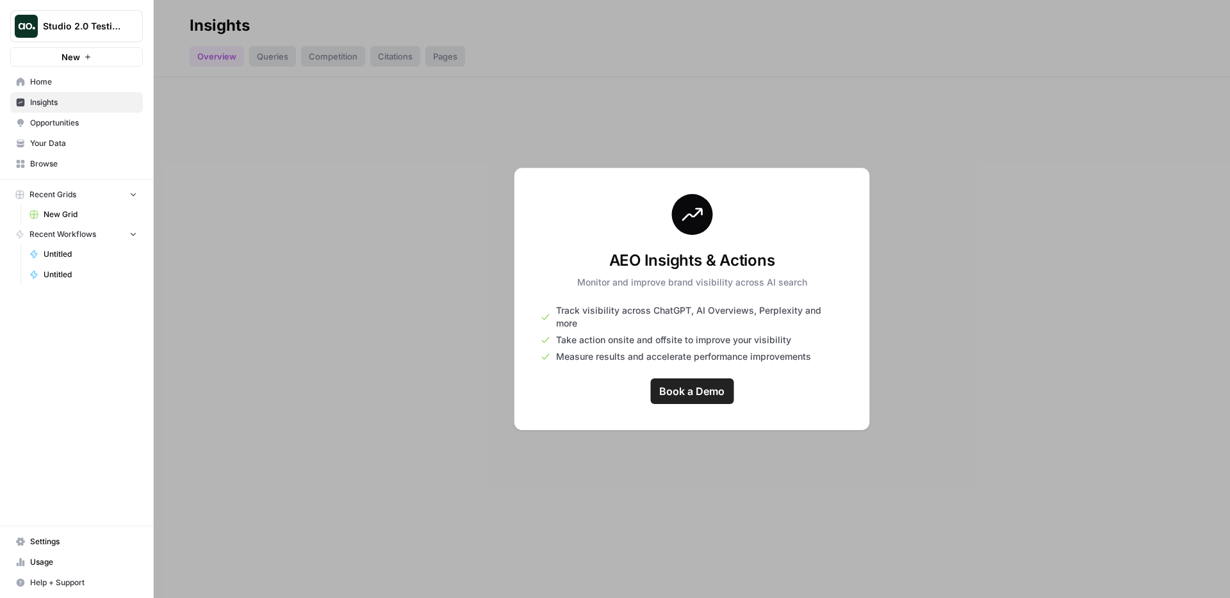
click at [141, 129] on link "Opportunities" at bounding box center [76, 123] width 133 height 20
click at [723, 392] on span "Book a Demo" at bounding box center [691, 391] width 65 height 15
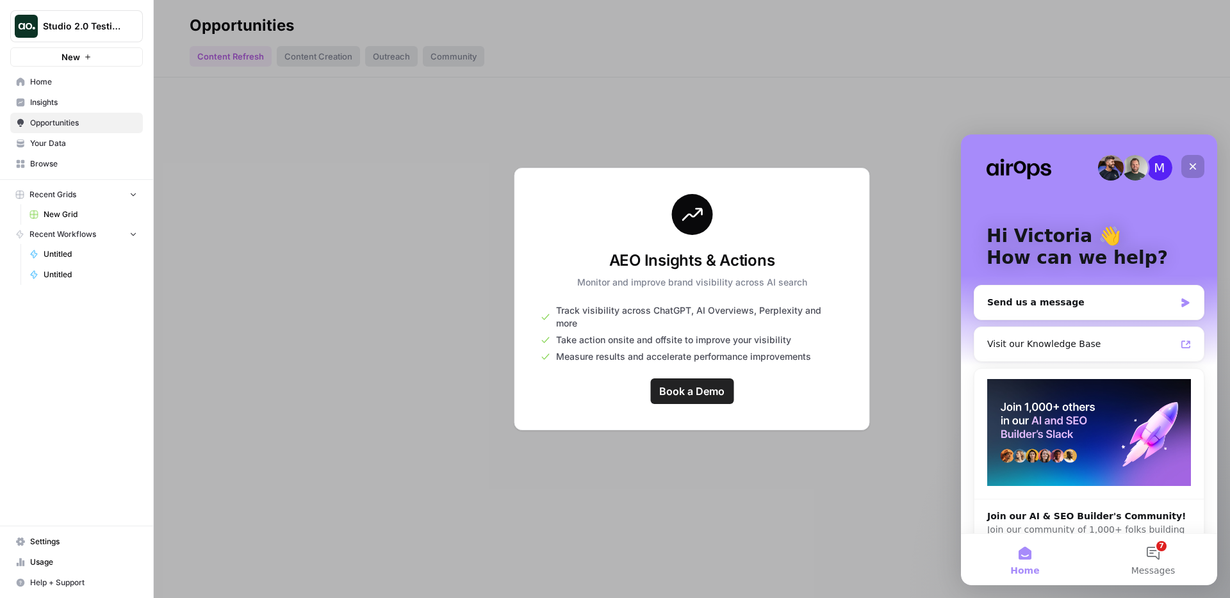
click at [1193, 174] on div "Close" at bounding box center [1192, 166] width 23 height 23
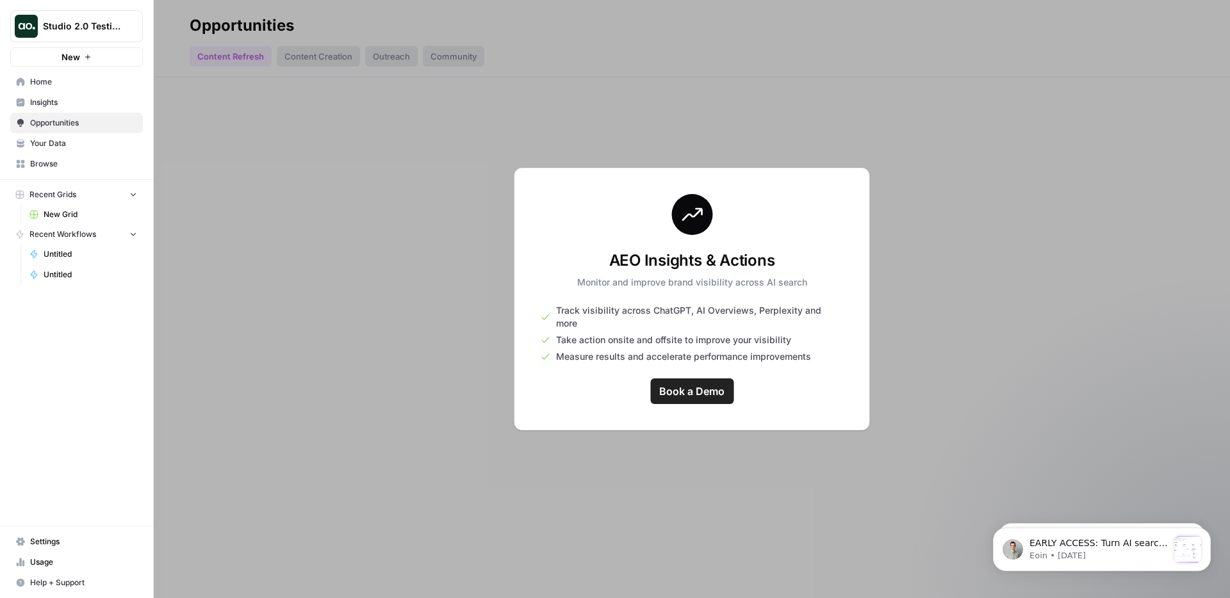
click at [774, 504] on div at bounding box center [692, 299] width 1076 height 598
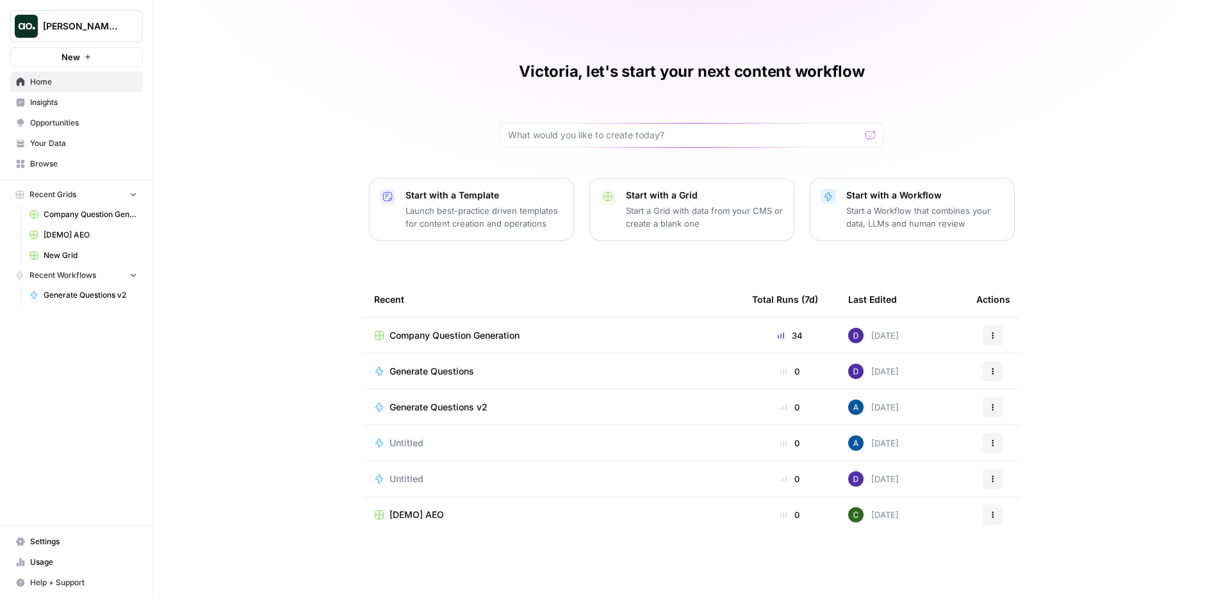
click at [76, 101] on span "Insights" at bounding box center [83, 103] width 107 height 12
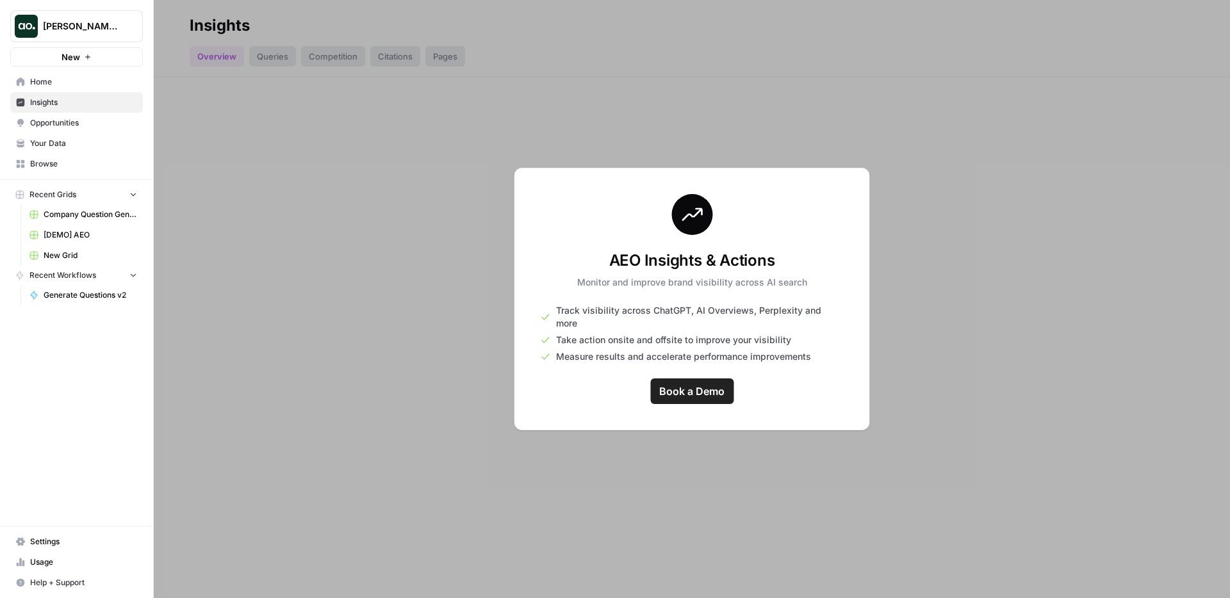
click at [112, 23] on span "[PERSON_NAME] Test" at bounding box center [82, 26] width 78 height 13
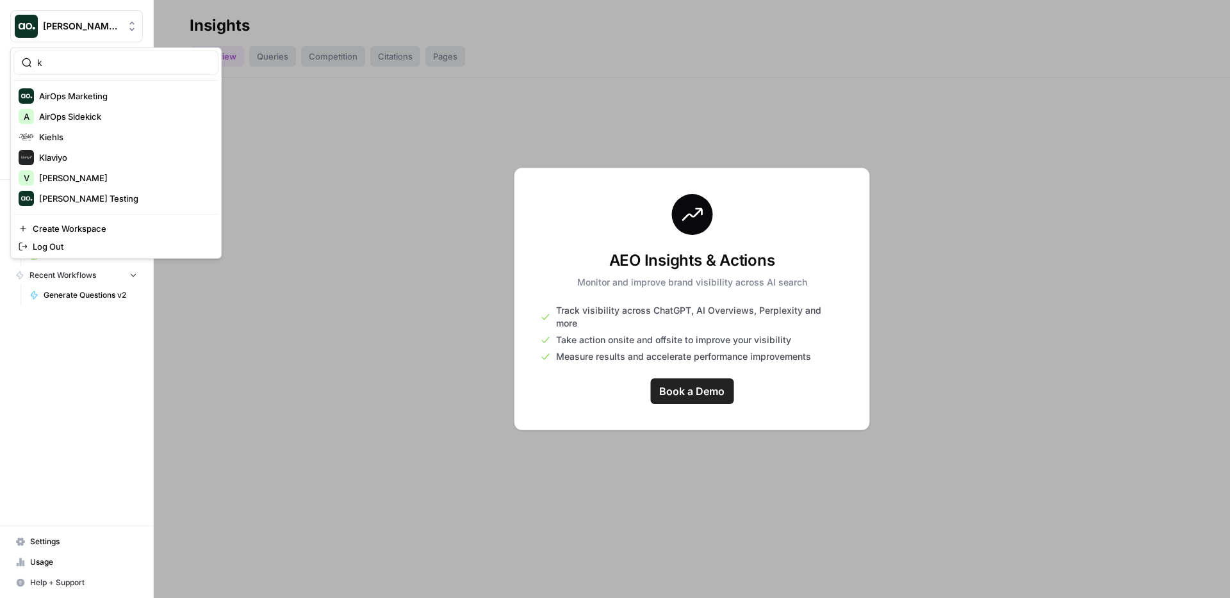
type input "k"
click at [61, 140] on span "Kiehls" at bounding box center [123, 137] width 169 height 13
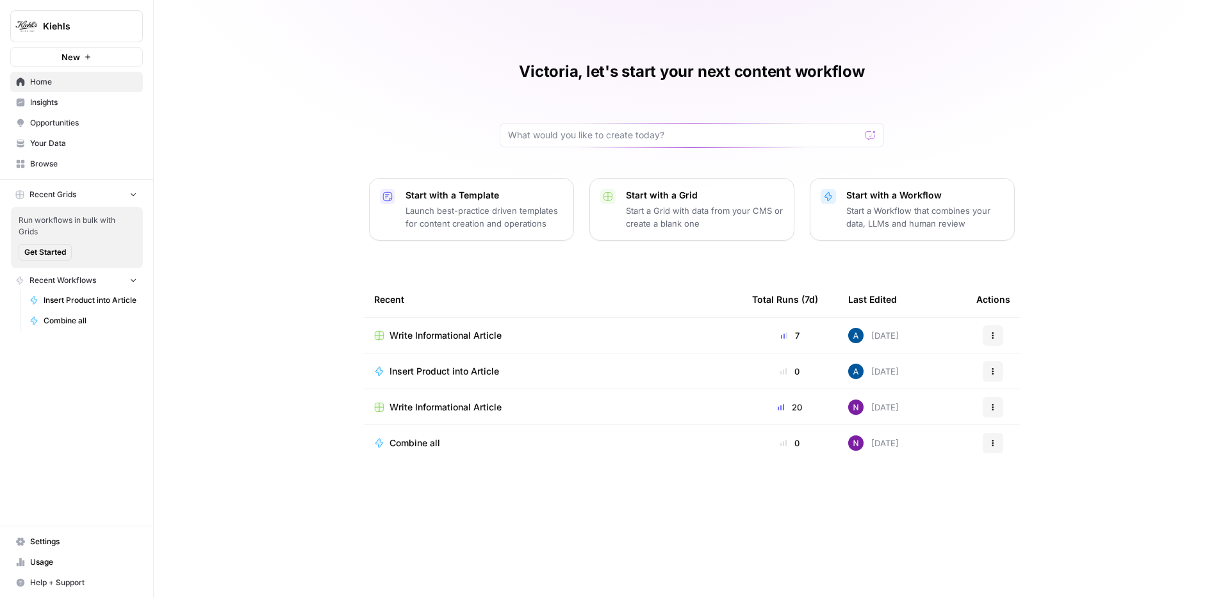
click at [51, 94] on link "Insights" at bounding box center [76, 102] width 133 height 20
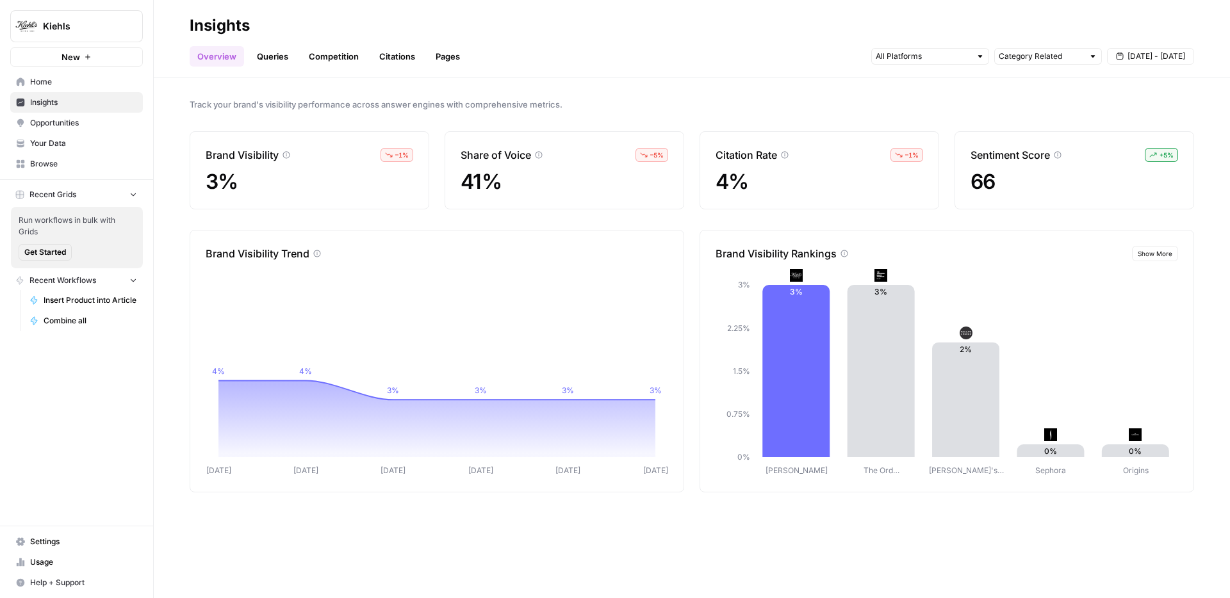
click at [1156, 63] on button "[DATE] - [DATE]" at bounding box center [1150, 56] width 87 height 17
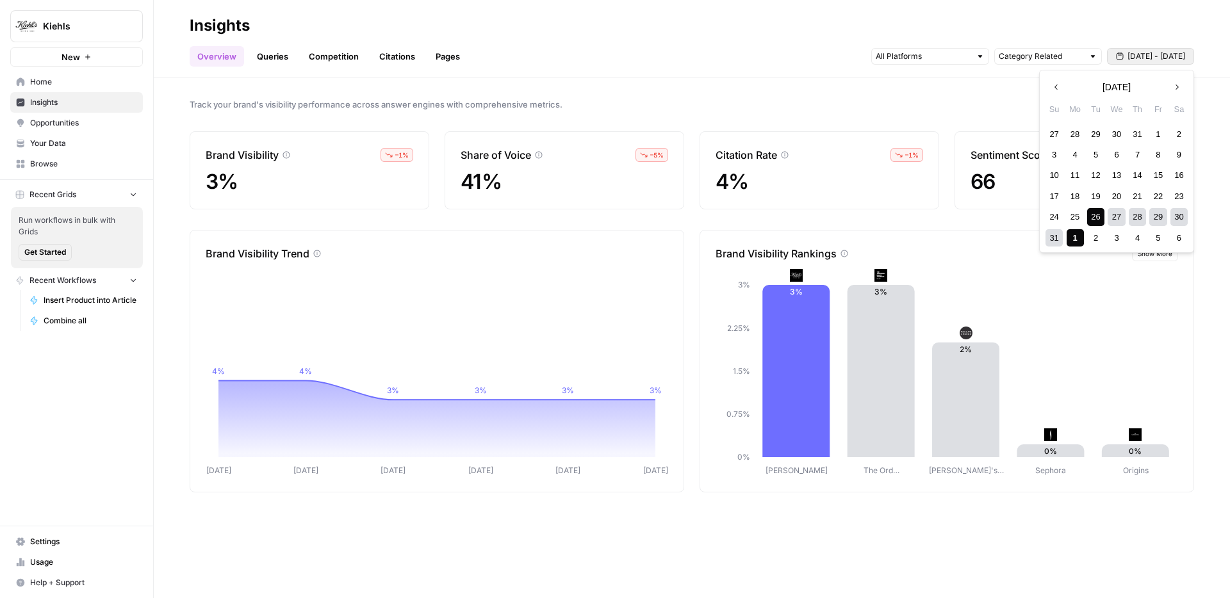
click at [1092, 218] on div "26" at bounding box center [1095, 216] width 17 height 17
click at [1052, 240] on div "31" at bounding box center [1053, 237] width 17 height 17
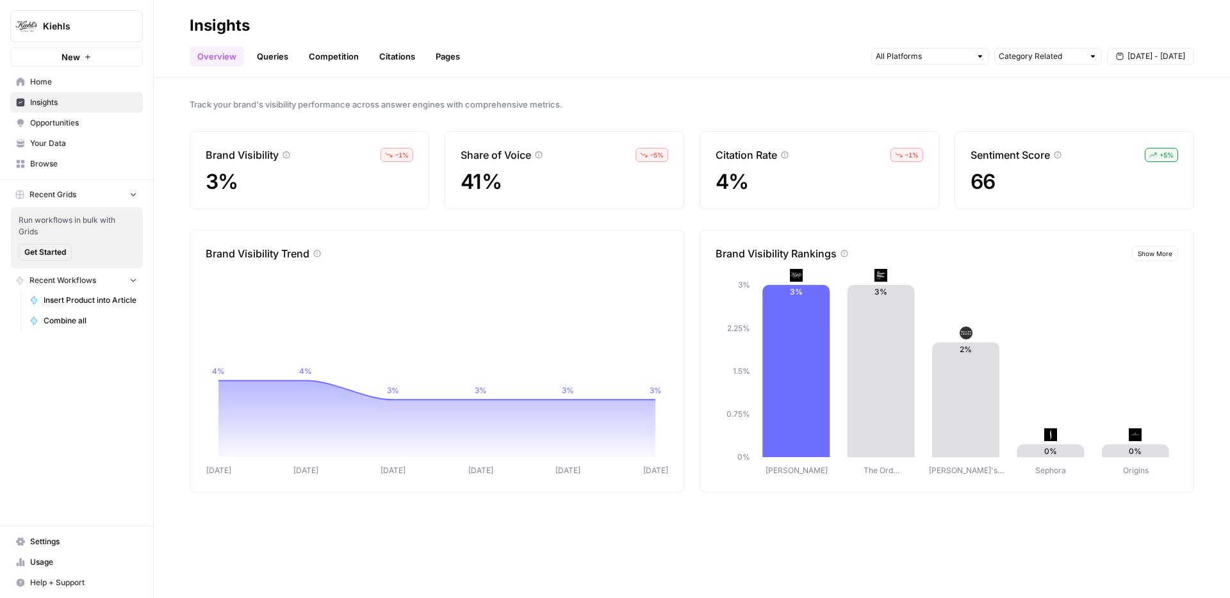
click at [1143, 54] on span "Aug 26 - Aug 31" at bounding box center [1156, 57] width 58 height 12
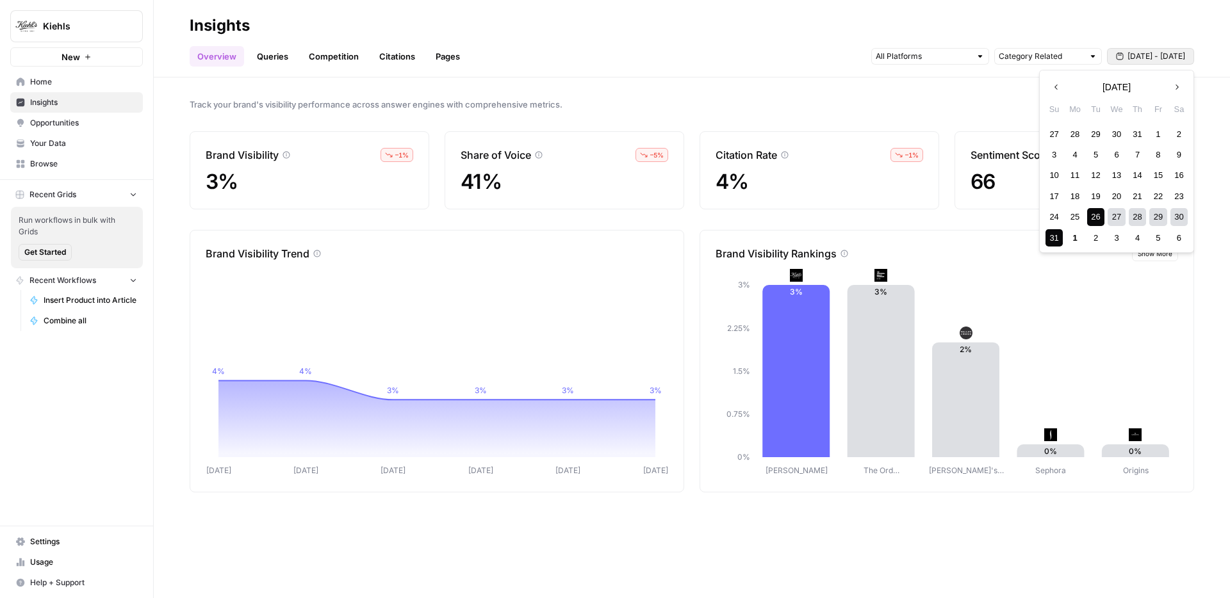
click at [1094, 212] on div "26" at bounding box center [1095, 216] width 17 height 17
click at [1047, 236] on div "31" at bounding box center [1053, 237] width 17 height 17
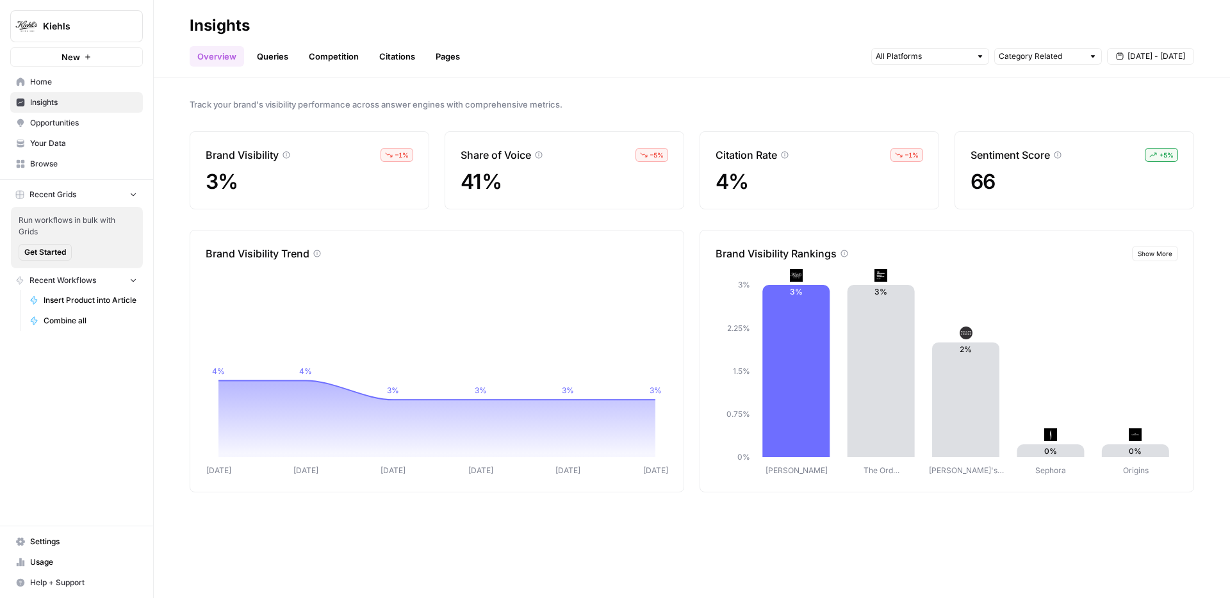
click at [1139, 59] on span "Aug 26 - Aug 31" at bounding box center [1156, 57] width 58 height 12
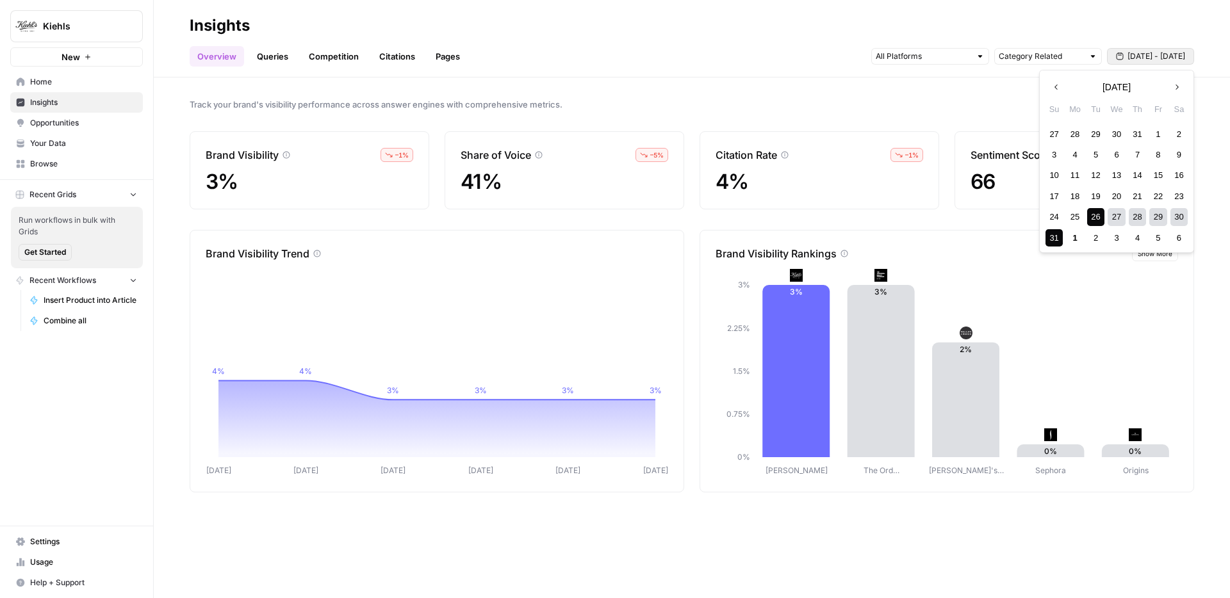
click at [1096, 215] on div "26" at bounding box center [1095, 216] width 17 height 17
click at [1164, 220] on div "29" at bounding box center [1157, 216] width 17 height 17
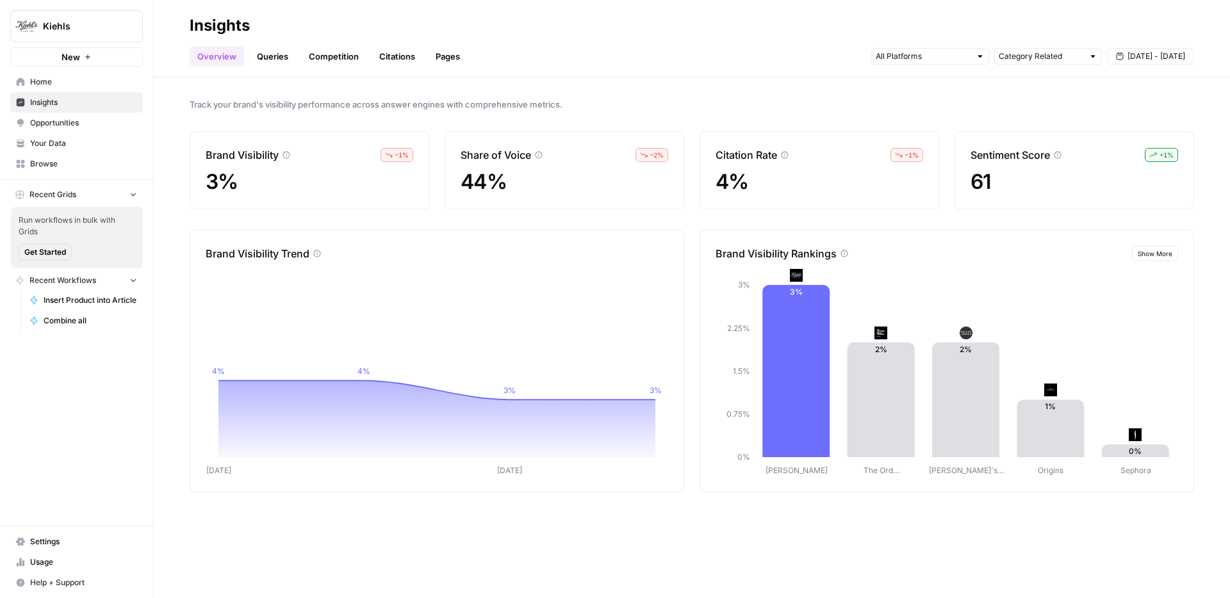
click at [631, 78] on div "Track your brand's visibility performance across answer engines with comprehens…" at bounding box center [692, 338] width 1076 height 521
click at [567, 87] on div "Track your brand's visibility performance across answer engines with comprehens…" at bounding box center [692, 338] width 1076 height 521
